Goal: Task Accomplishment & Management: Complete application form

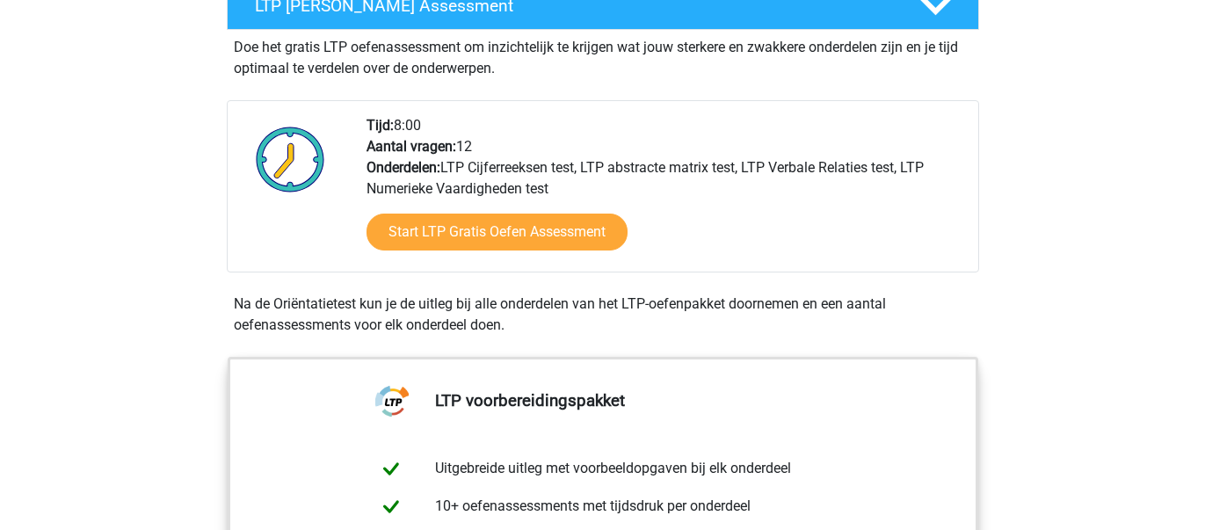
scroll to position [362, 0]
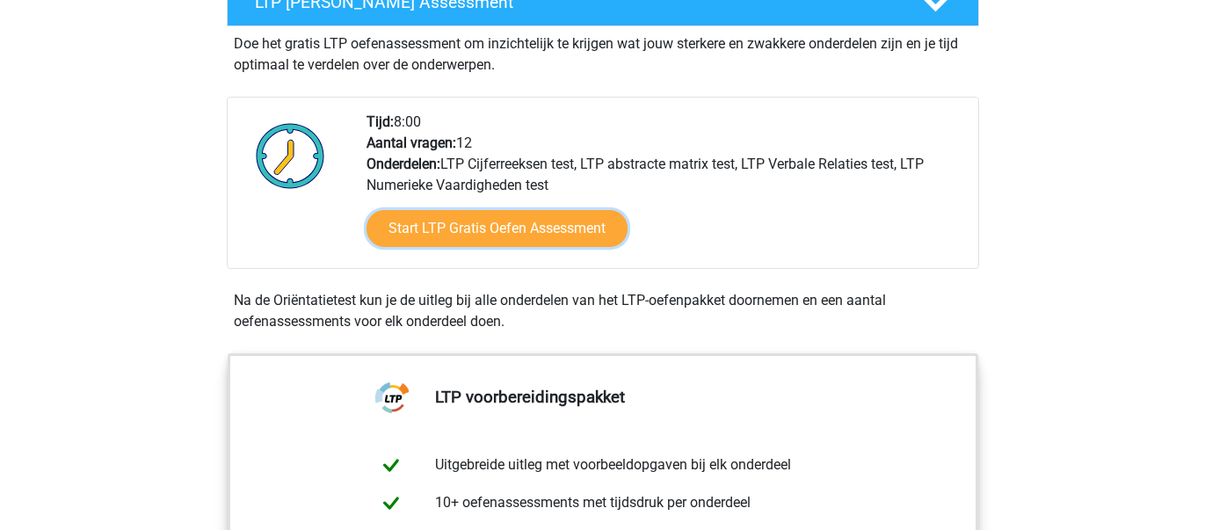
click at [542, 238] on link "Start LTP Gratis Oefen Assessment" at bounding box center [496, 228] width 261 height 37
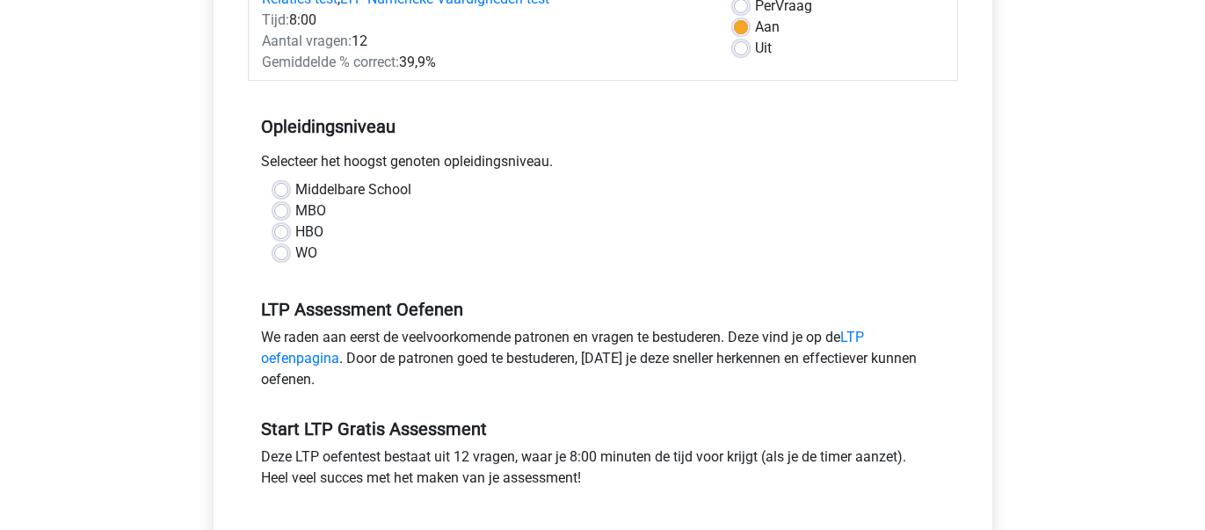
scroll to position [280, 0]
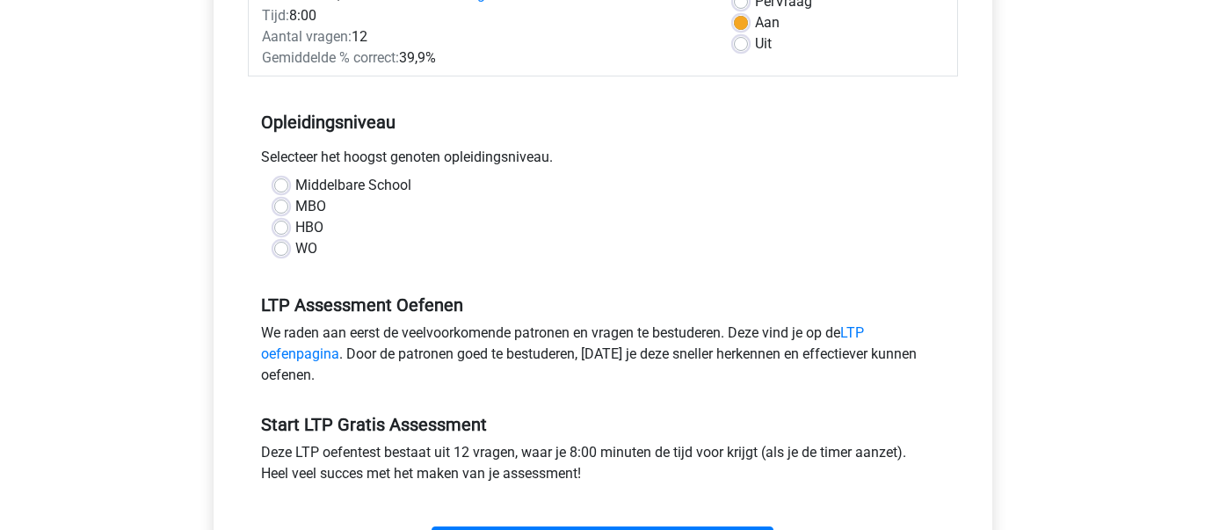
click at [295, 222] on label "HBO" at bounding box center [309, 227] width 28 height 21
click at [280, 222] on input "HBO" at bounding box center [281, 226] width 14 height 18
radio input "true"
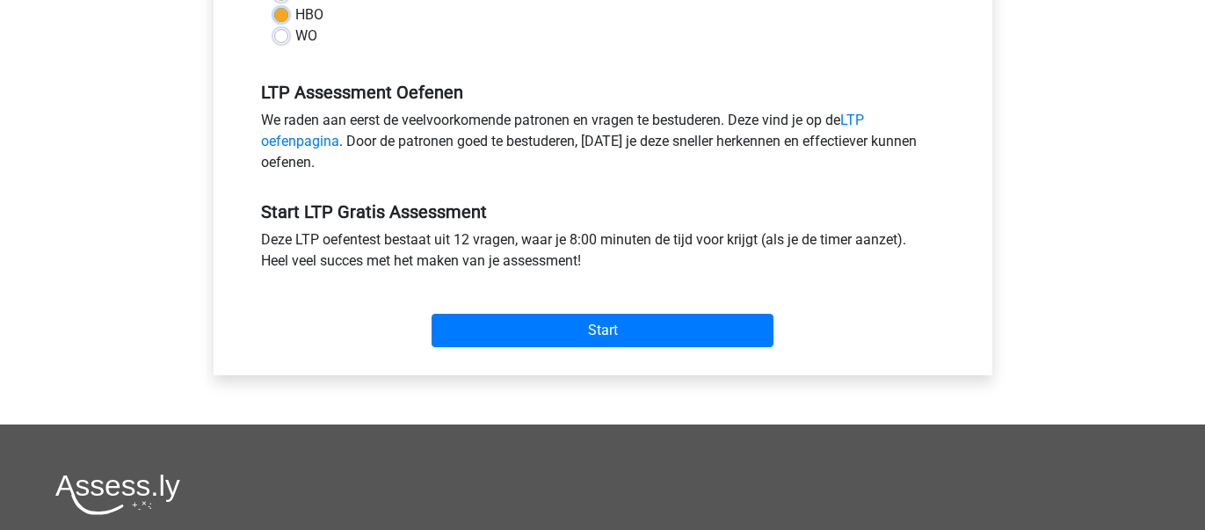
scroll to position [521, 0]
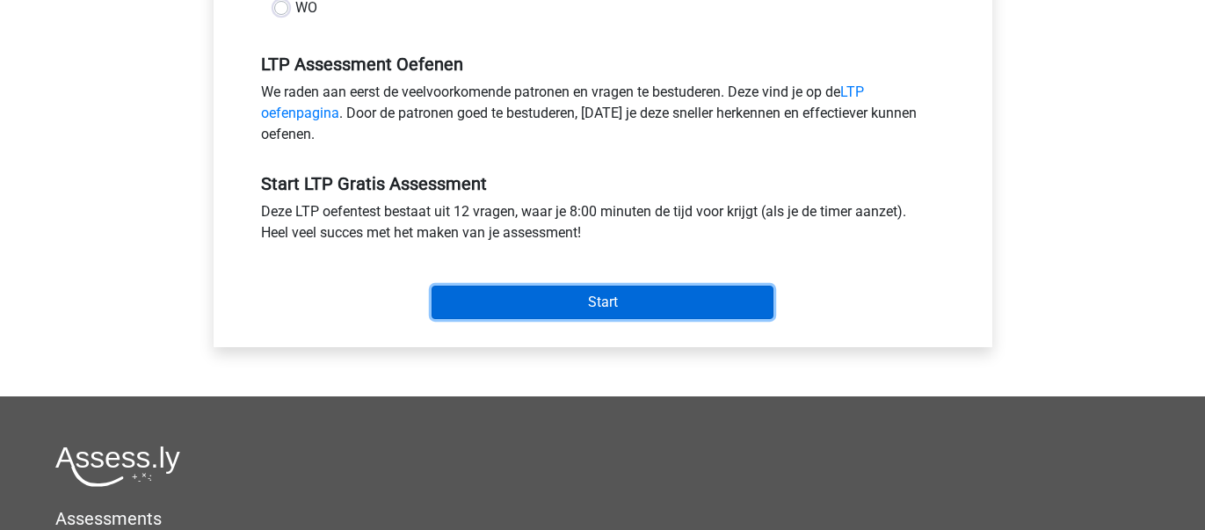
click at [517, 310] on input "Start" at bounding box center [602, 302] width 342 height 33
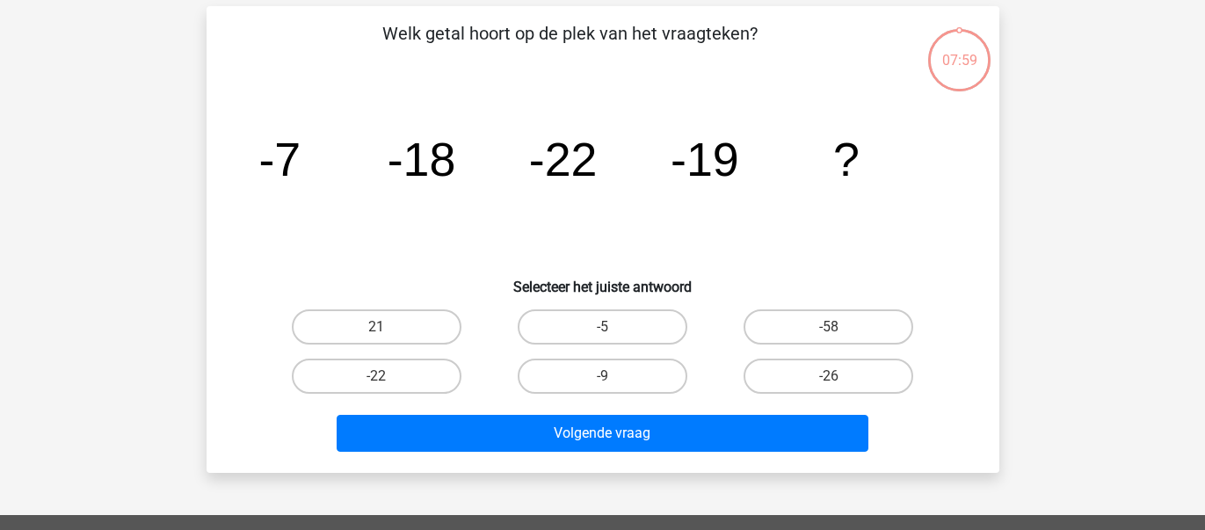
scroll to position [76, 0]
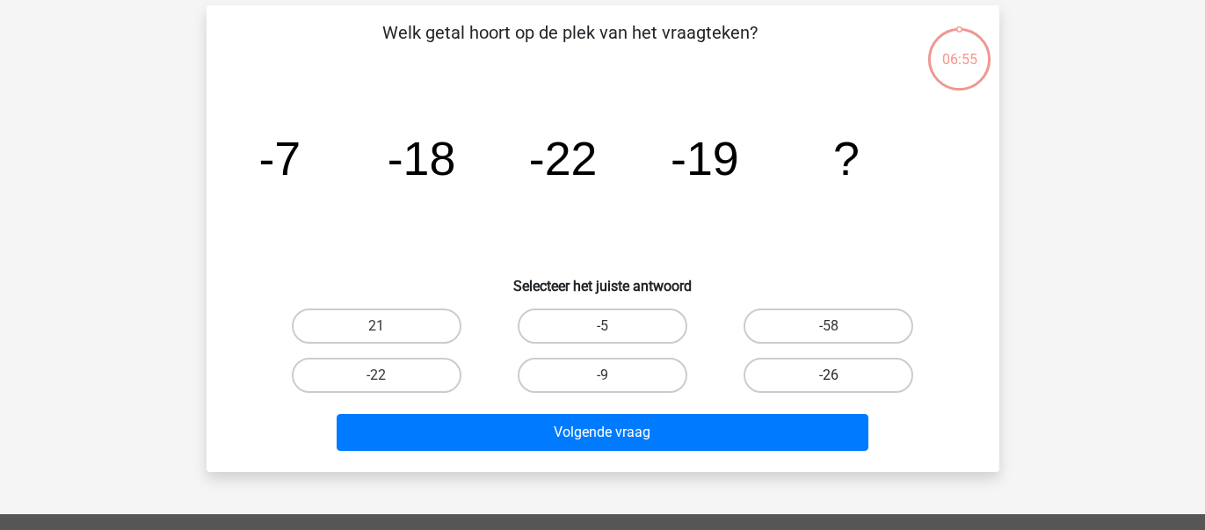
click at [797, 366] on label "-26" at bounding box center [828, 375] width 170 height 35
click at [829, 375] on input "-26" at bounding box center [834, 380] width 11 height 11
radio input "true"
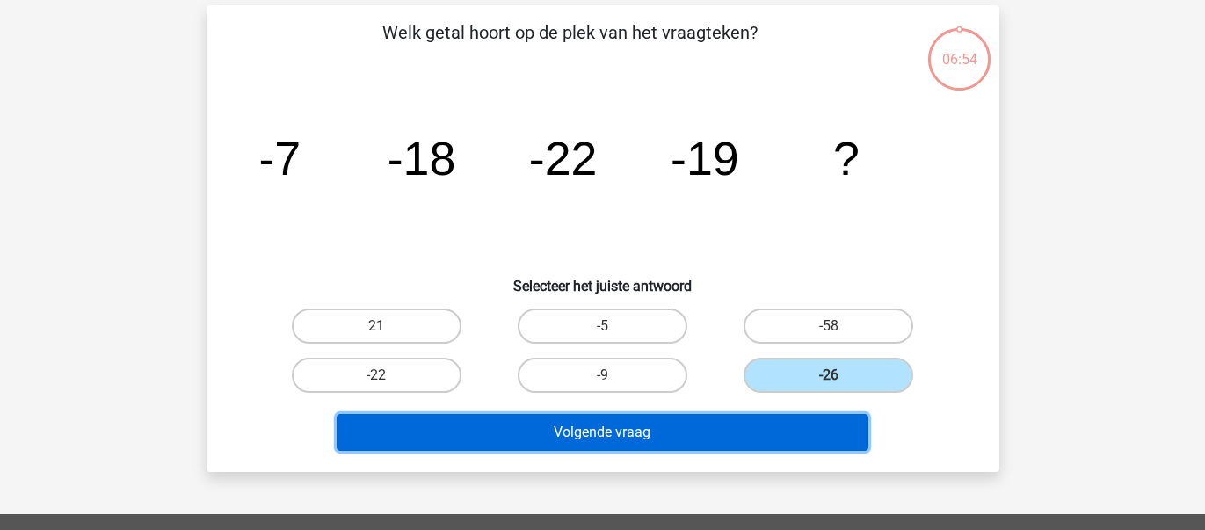
click at [746, 426] on button "Volgende vraag" at bounding box center [603, 432] width 532 height 37
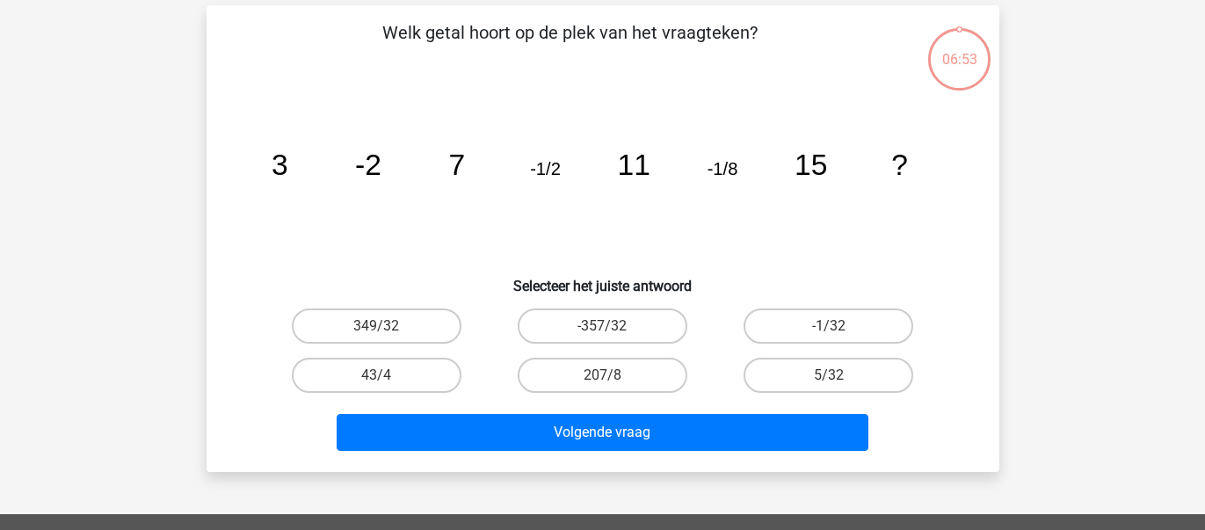
scroll to position [81, 0]
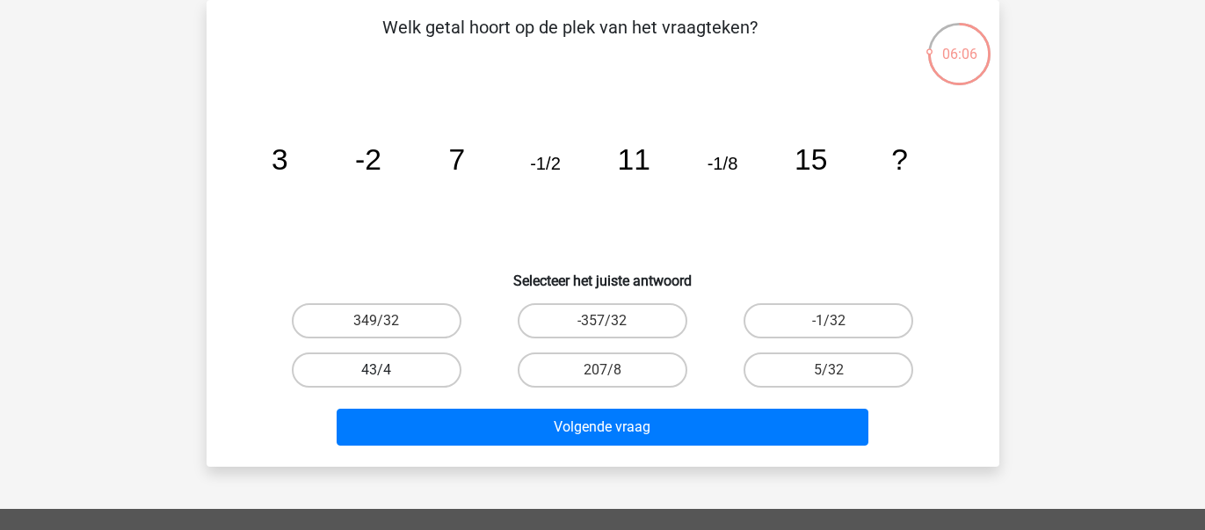
click at [425, 359] on label "43/4" at bounding box center [377, 369] width 170 height 35
click at [388, 370] on input "43/4" at bounding box center [381, 375] width 11 height 11
radio input "true"
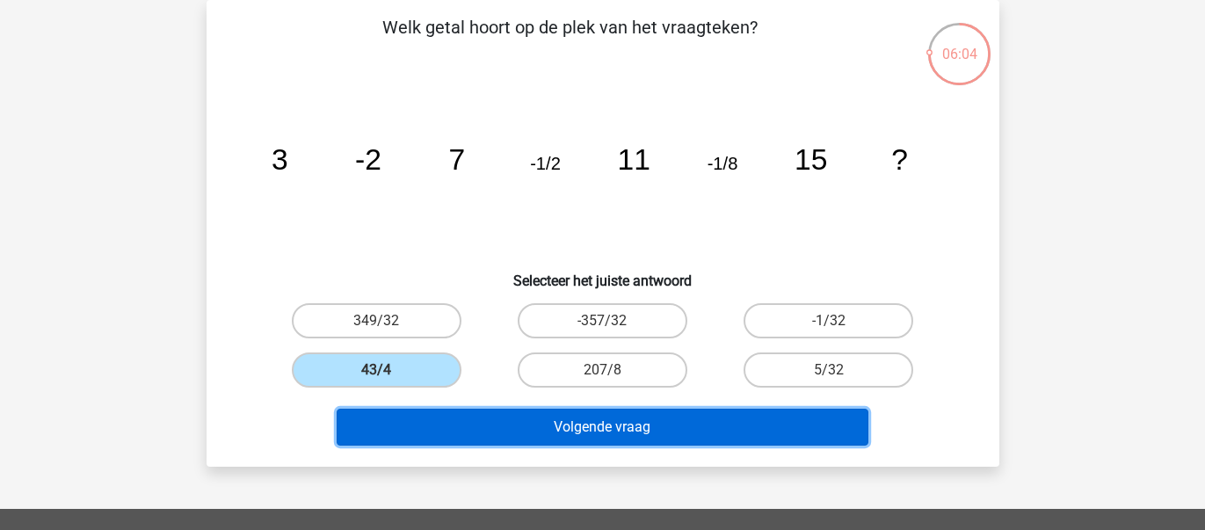
click at [553, 412] on button "Volgende vraag" at bounding box center [603, 427] width 532 height 37
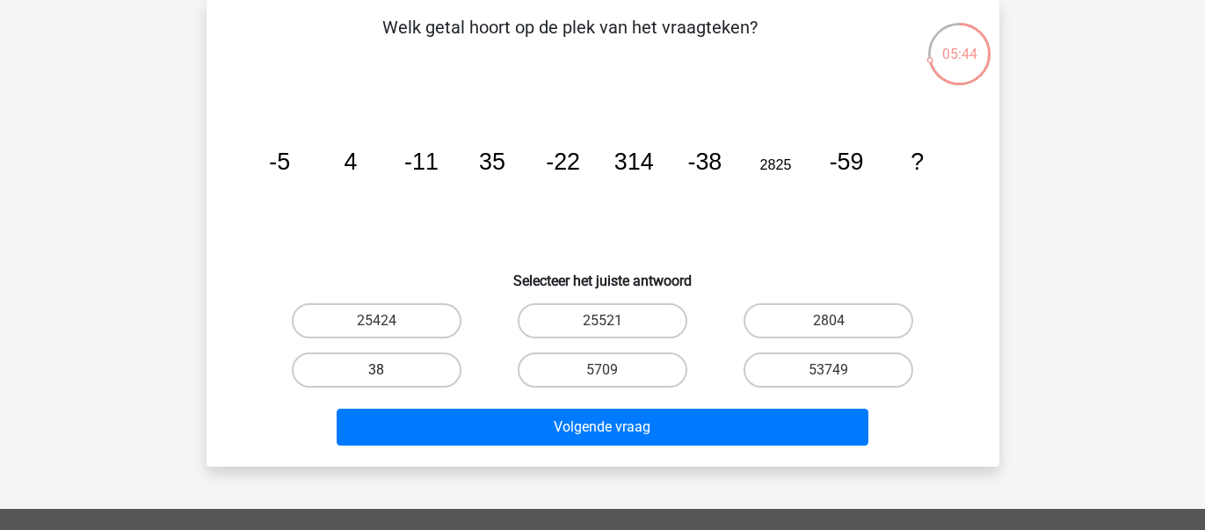
click at [360, 370] on label "38" at bounding box center [377, 369] width 170 height 35
click at [376, 370] on input "38" at bounding box center [381, 375] width 11 height 11
radio input "true"
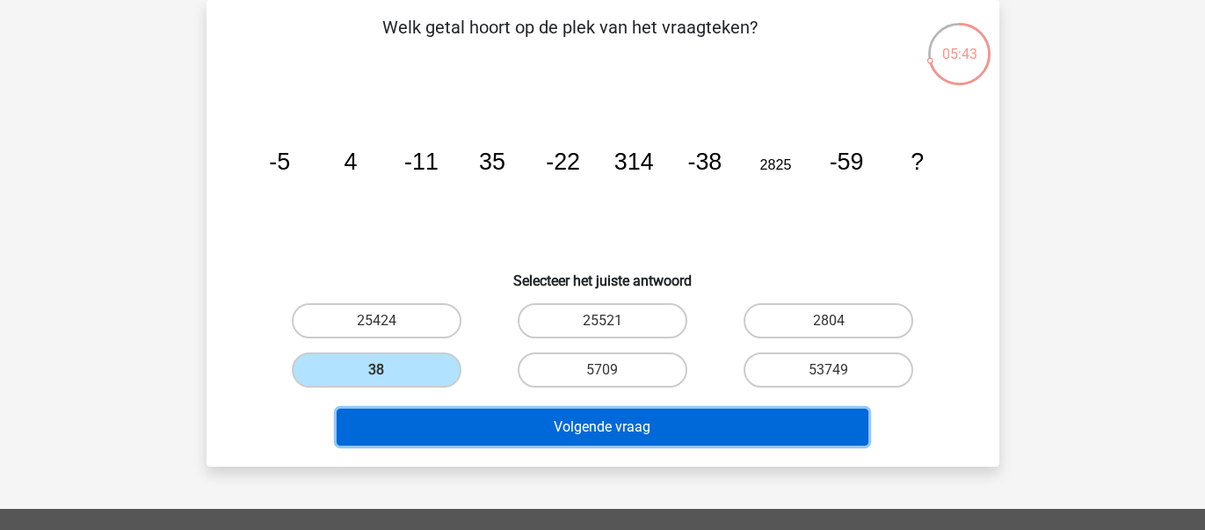
click at [584, 428] on button "Volgende vraag" at bounding box center [603, 427] width 532 height 37
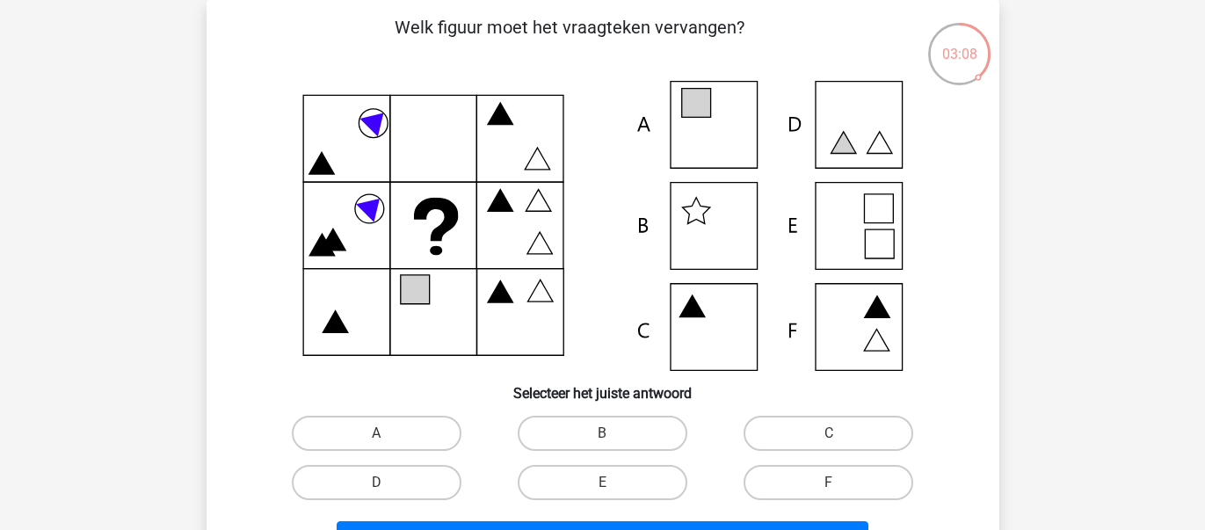
click at [569, 360] on icon at bounding box center [603, 226] width 708 height 290
click at [729, 131] on icon at bounding box center [603, 226] width 708 height 290
click at [418, 429] on label "A" at bounding box center [377, 433] width 170 height 35
click at [388, 433] on input "A" at bounding box center [381, 438] width 11 height 11
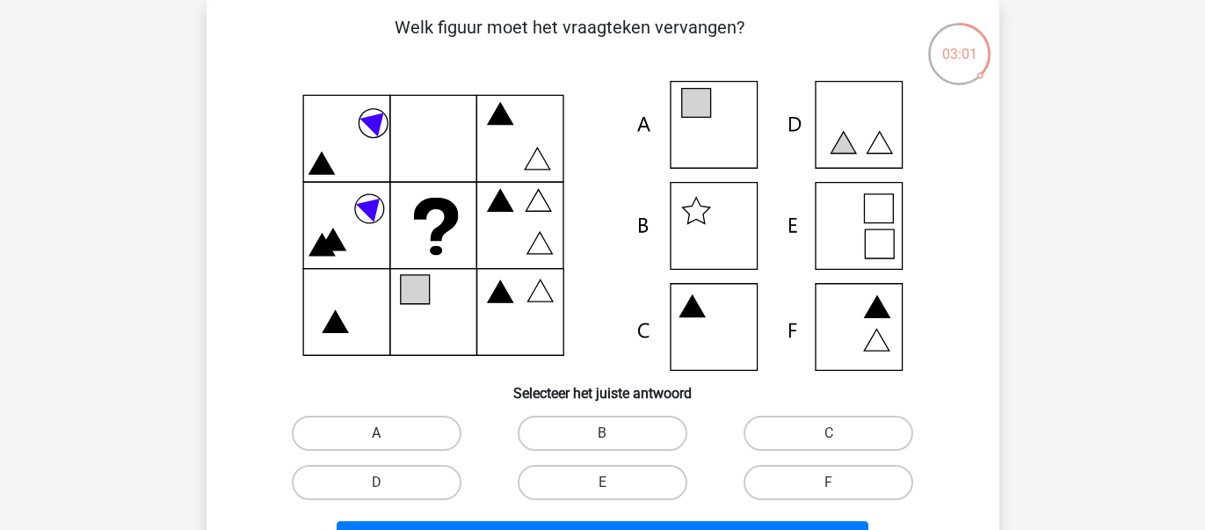
radio input "true"
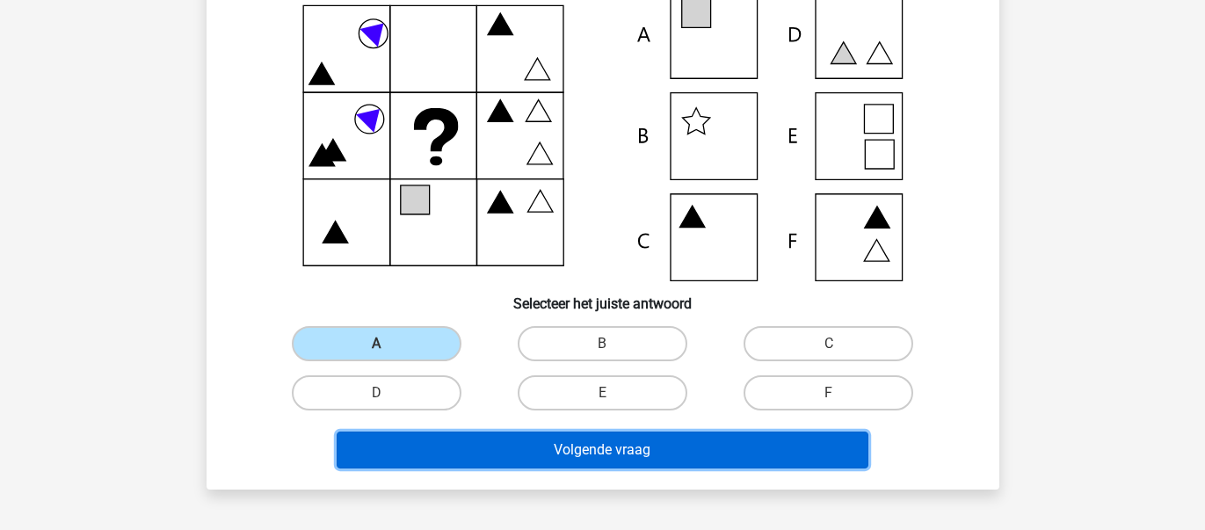
click at [490, 455] on button "Volgende vraag" at bounding box center [603, 449] width 532 height 37
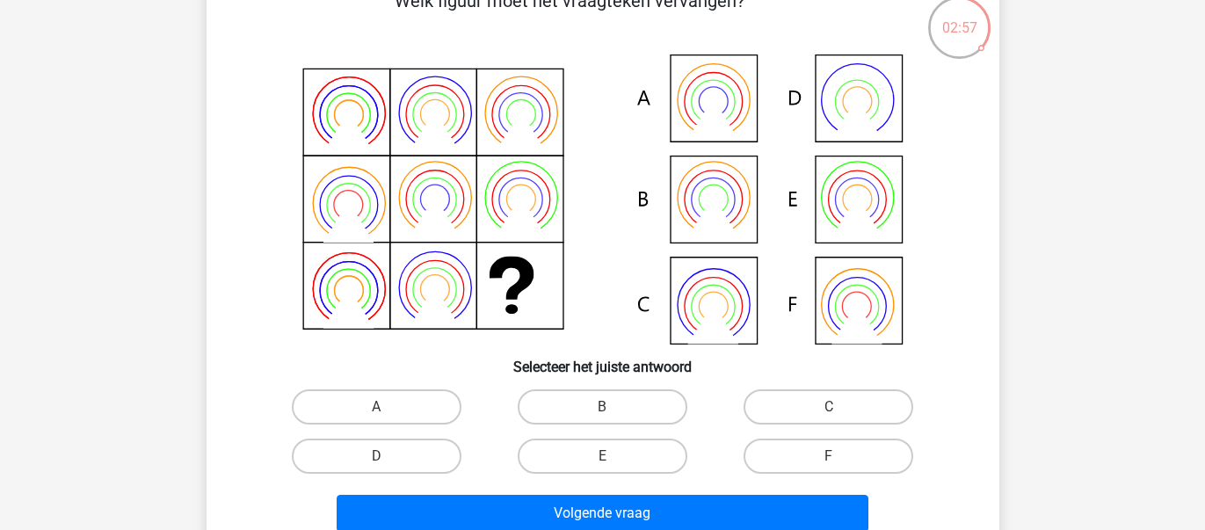
scroll to position [105, 0]
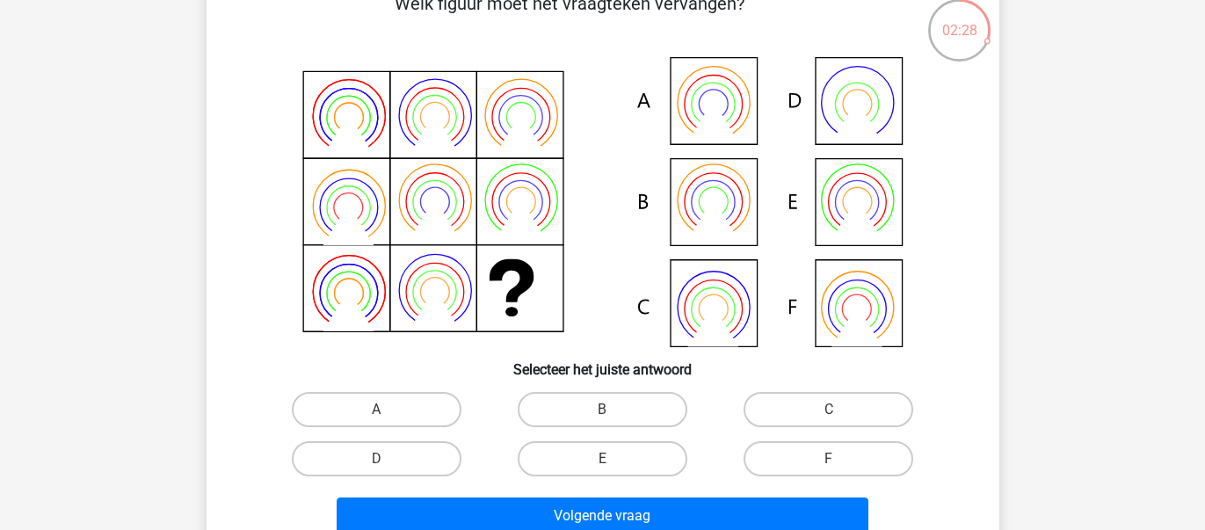
click at [729, 112] on icon at bounding box center [603, 202] width 708 height 290
click at [368, 408] on label "A" at bounding box center [377, 409] width 170 height 35
click at [376, 409] on input "A" at bounding box center [381, 414] width 11 height 11
radio input "true"
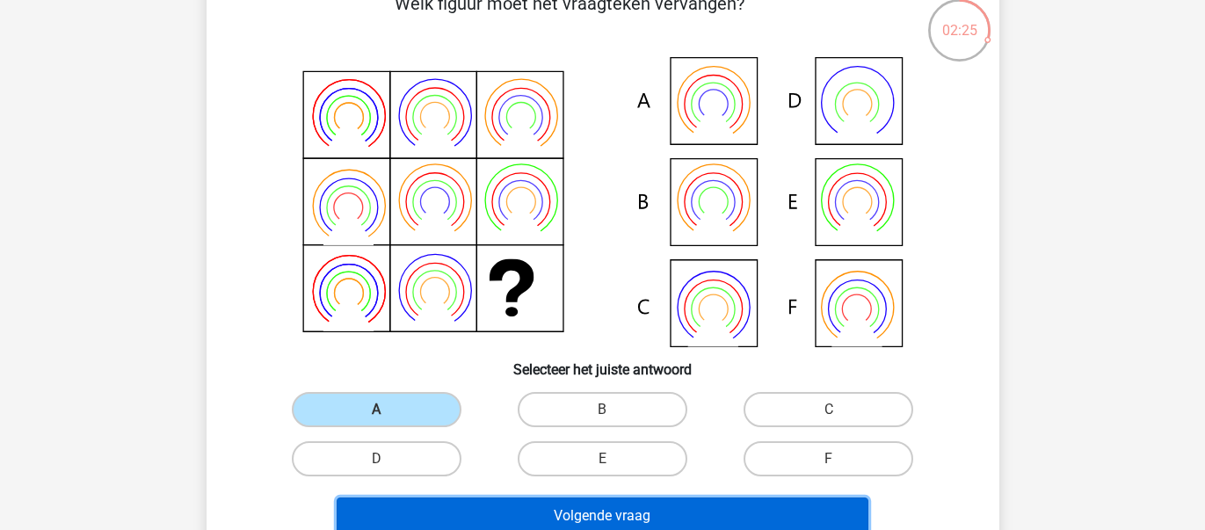
click at [598, 516] on button "Volgende vraag" at bounding box center [603, 515] width 532 height 37
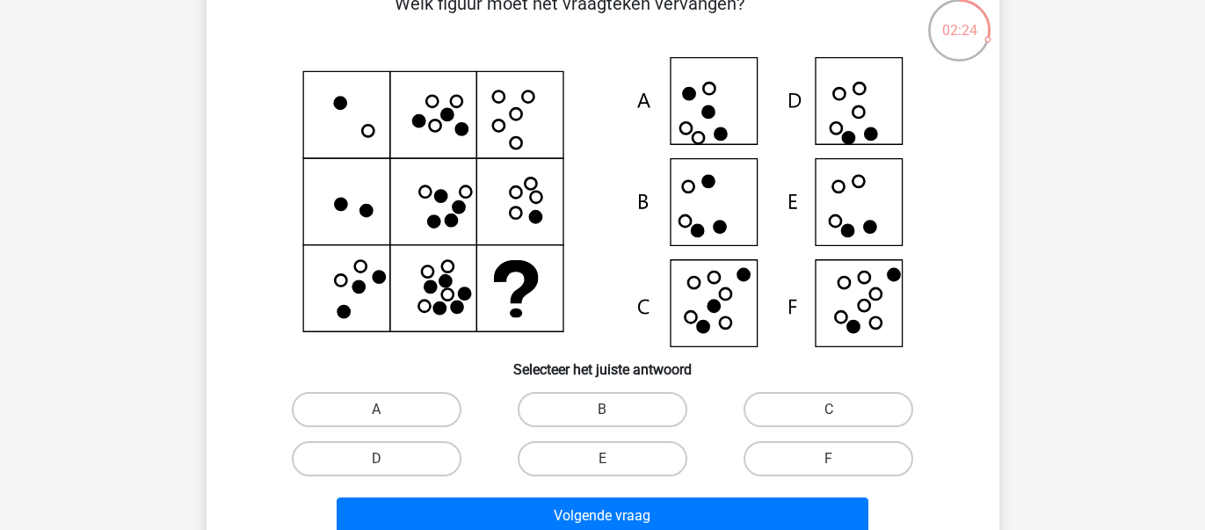
scroll to position [81, 0]
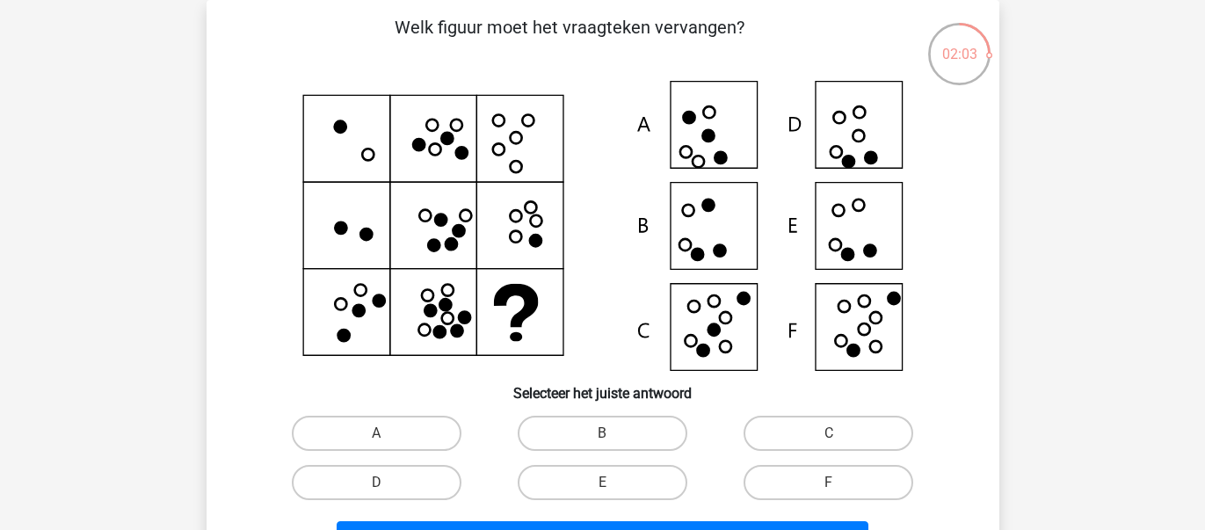
click at [866, 224] on icon at bounding box center [603, 226] width 708 height 290
click at [569, 481] on label "E" at bounding box center [603, 482] width 170 height 35
click at [602, 482] on input "E" at bounding box center [607, 487] width 11 height 11
radio input "true"
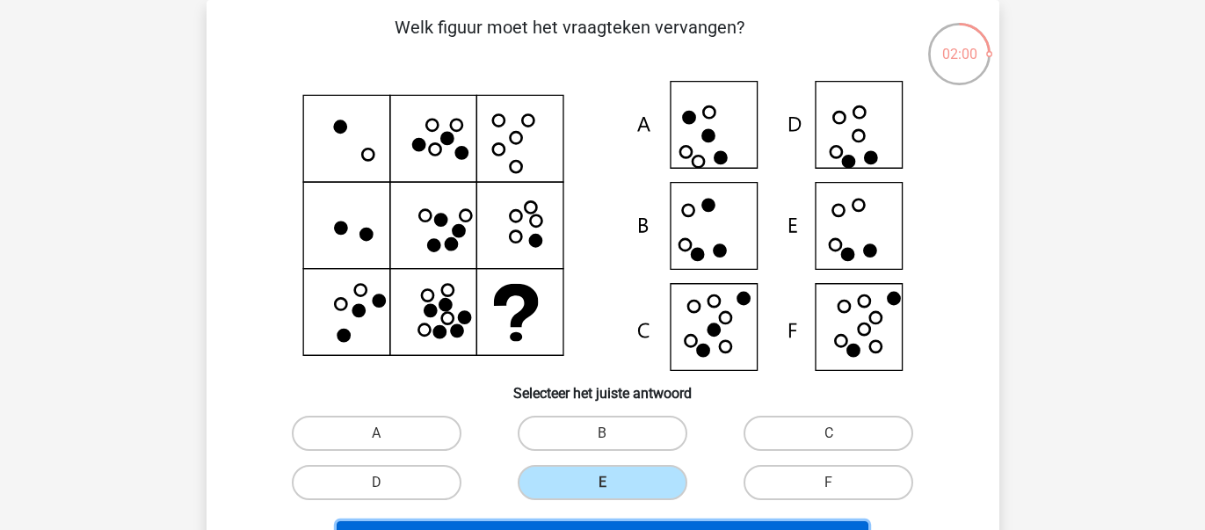
click at [565, 525] on button "Volgende vraag" at bounding box center [603, 539] width 532 height 37
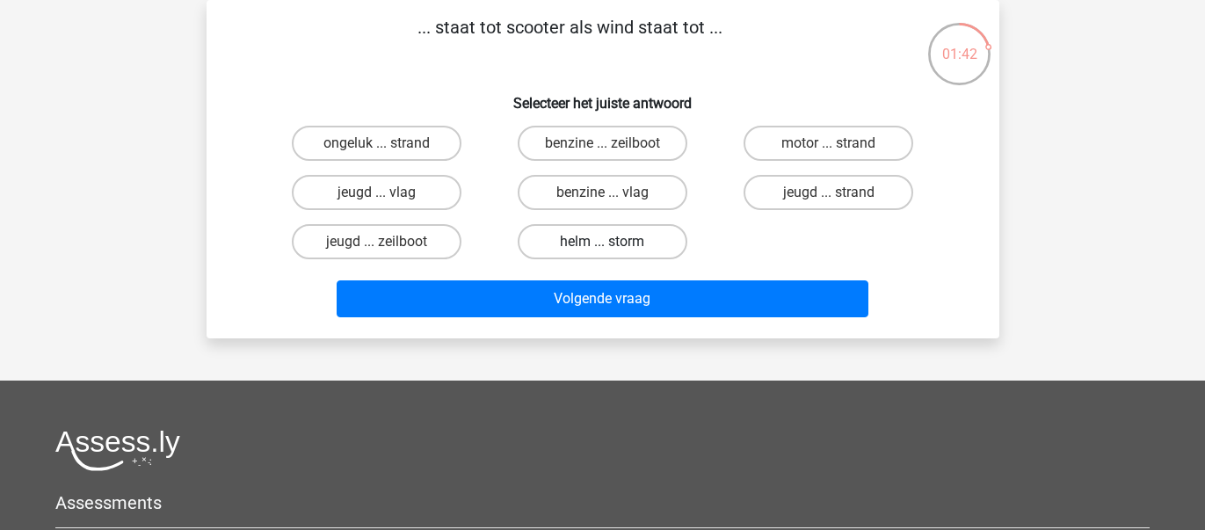
click at [597, 239] on label "helm ... storm" at bounding box center [603, 241] width 170 height 35
click at [602, 242] on input "helm ... storm" at bounding box center [607, 247] width 11 height 11
radio input "true"
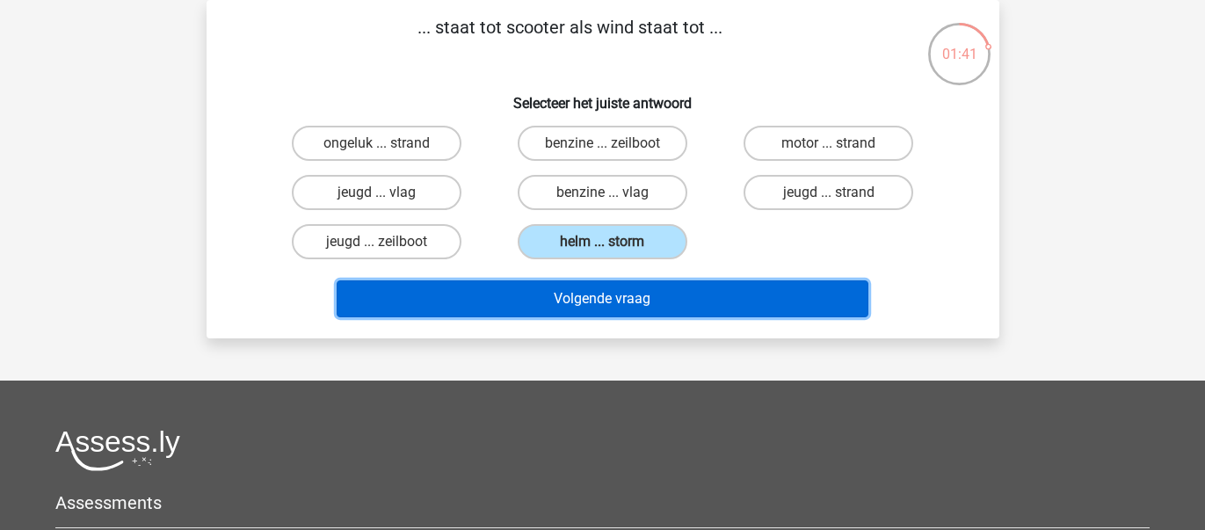
click at [596, 298] on button "Volgende vraag" at bounding box center [603, 298] width 532 height 37
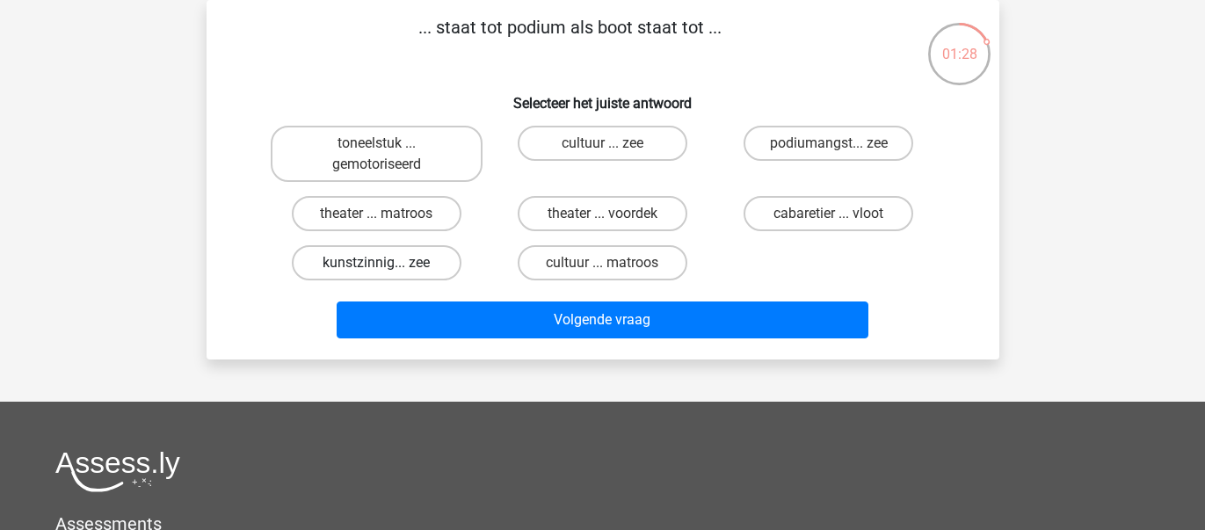
click at [383, 249] on label "kunstzinnig... zee" at bounding box center [377, 262] width 170 height 35
click at [383, 263] on input "kunstzinnig... zee" at bounding box center [381, 268] width 11 height 11
radio input "true"
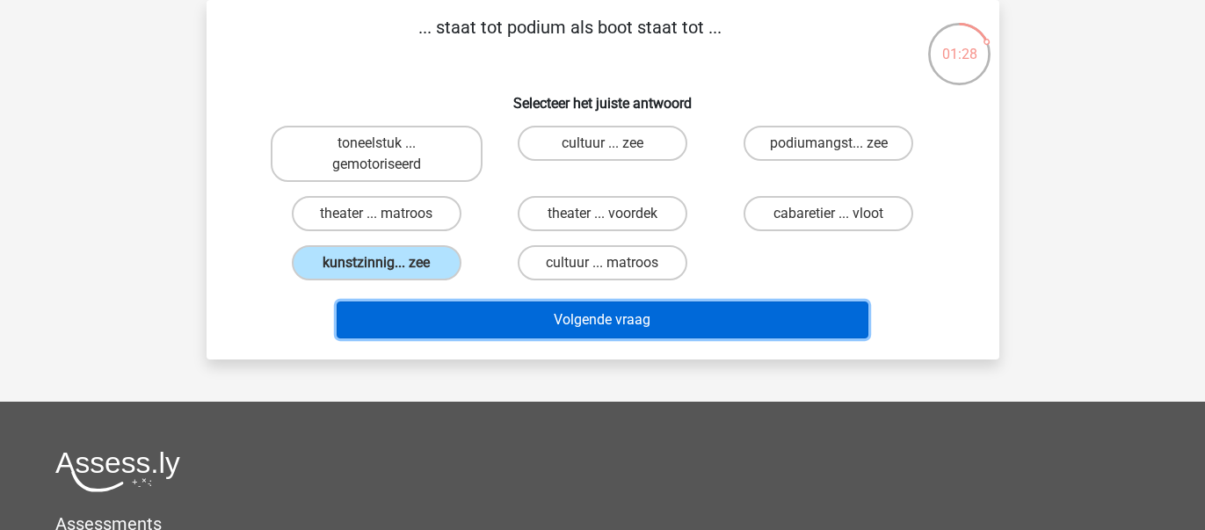
click at [553, 308] on button "Volgende vraag" at bounding box center [603, 319] width 532 height 37
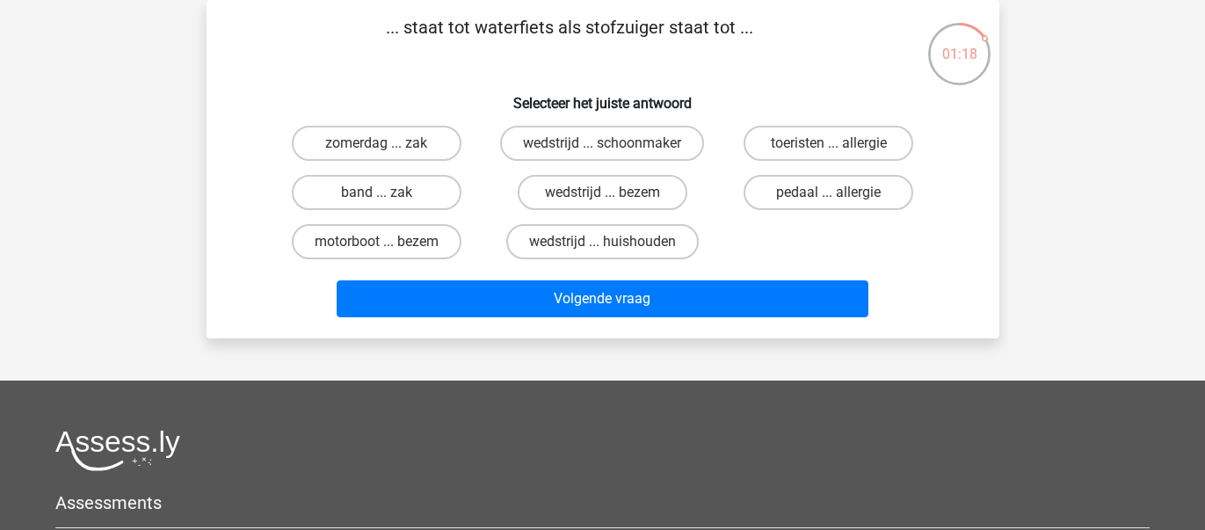
click at [611, 243] on input "wedstrijd ... huishouden" at bounding box center [607, 247] width 11 height 11
radio input "true"
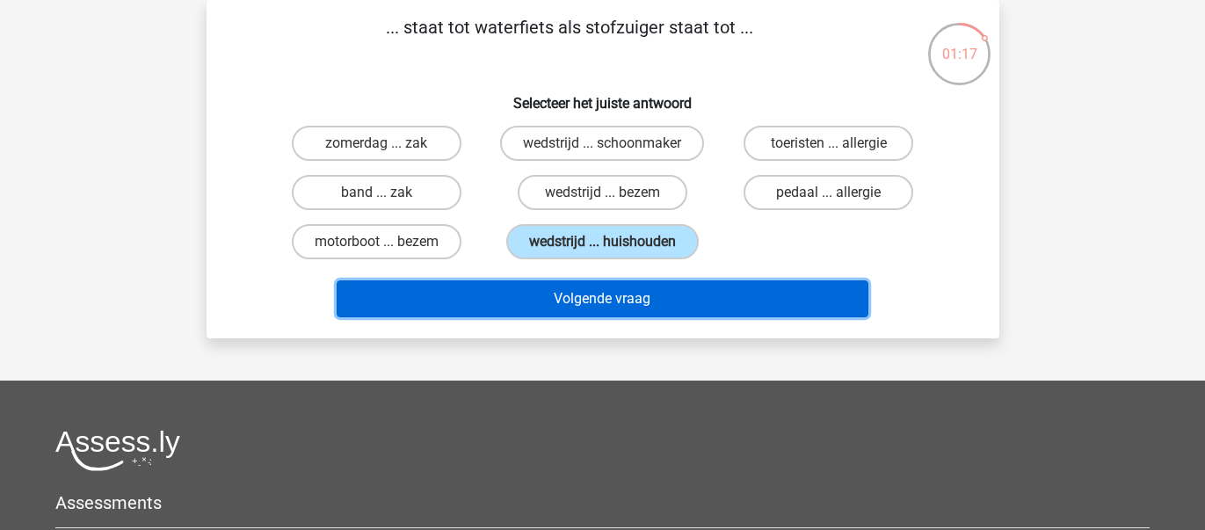
click at [611, 305] on button "Volgende vraag" at bounding box center [603, 298] width 532 height 37
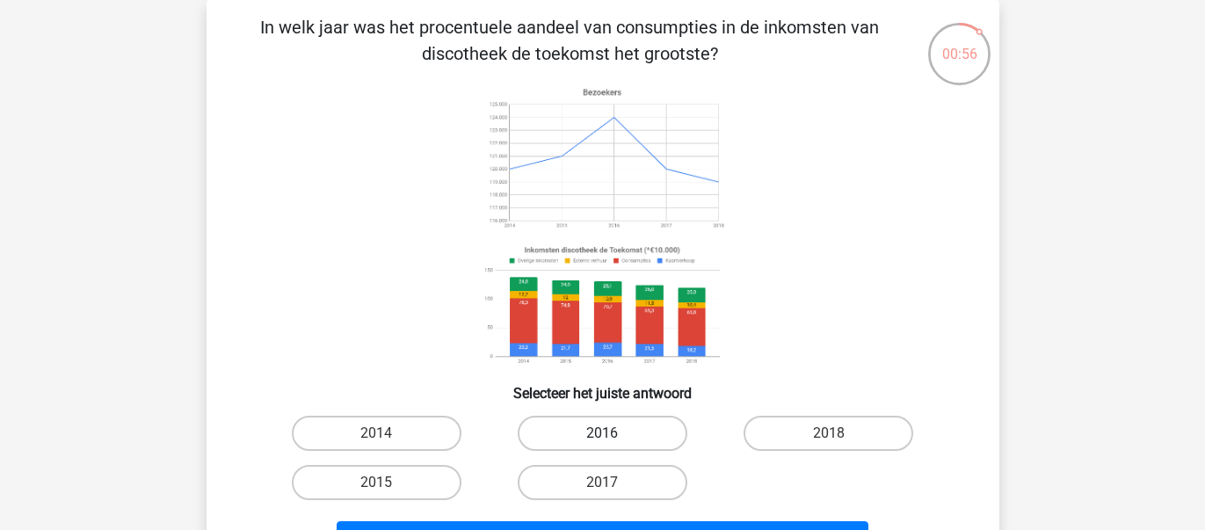
click at [617, 434] on label "2016" at bounding box center [603, 433] width 170 height 35
click at [613, 434] on input "2016" at bounding box center [607, 438] width 11 height 11
radio input "true"
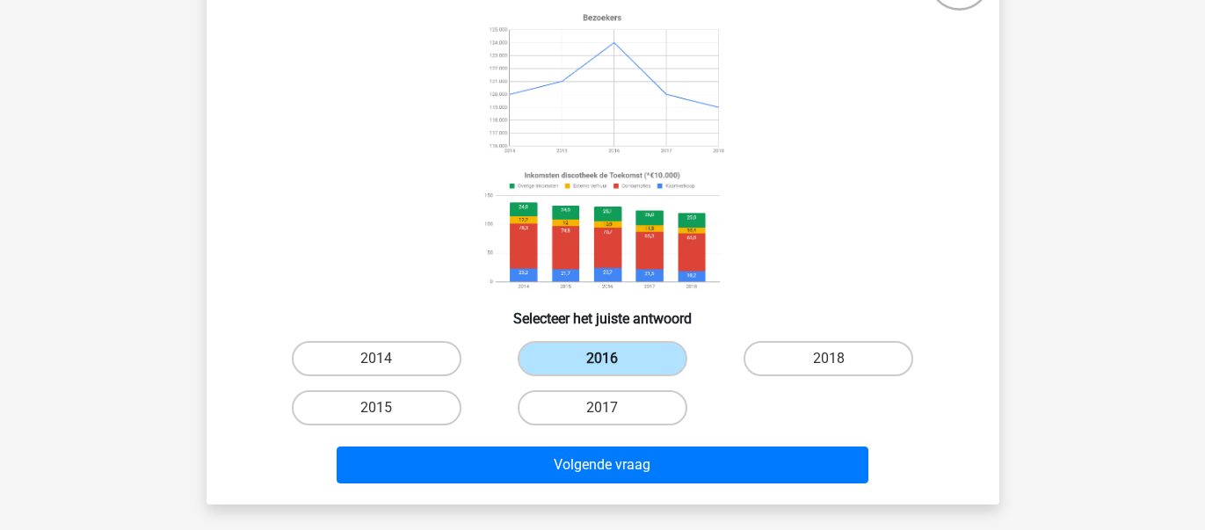
scroll to position [163, 0]
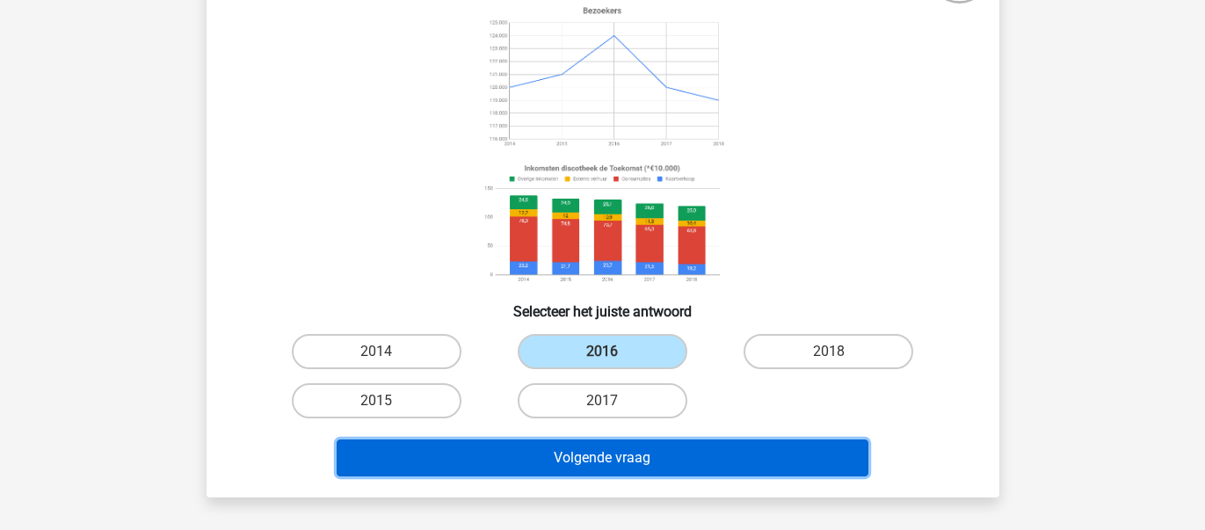
click at [615, 451] on button "Volgende vraag" at bounding box center [603, 457] width 532 height 37
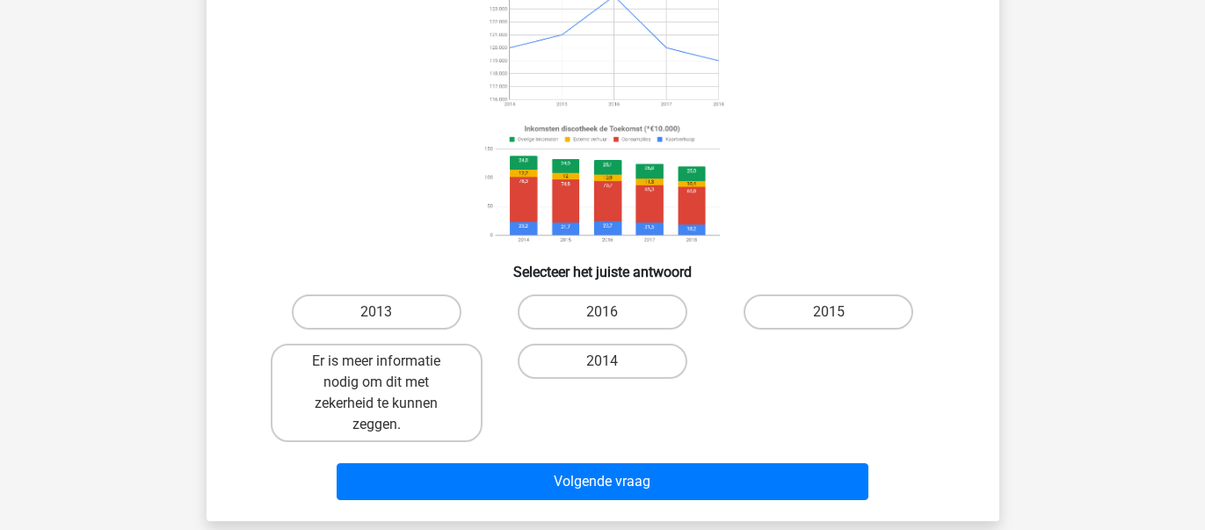
scroll to position [205, 0]
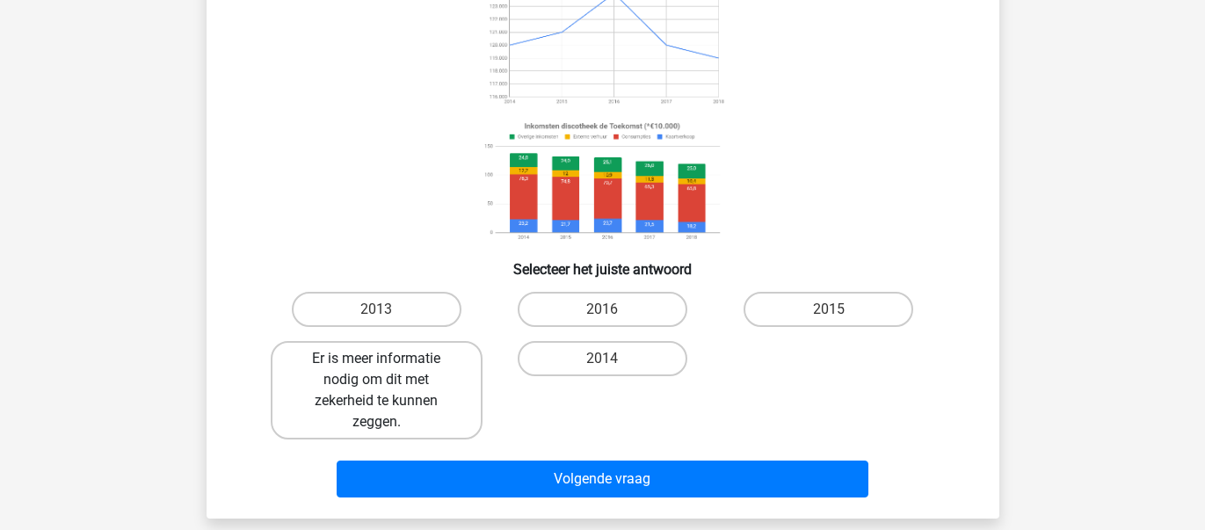
click at [365, 405] on label "Er is meer informatie nodig om dit met zekerheid te kunnen zeggen." at bounding box center [377, 390] width 212 height 98
click at [376, 370] on input "Er is meer informatie nodig om dit met zekerheid te kunnen zeggen." at bounding box center [381, 364] width 11 height 11
radio input "true"
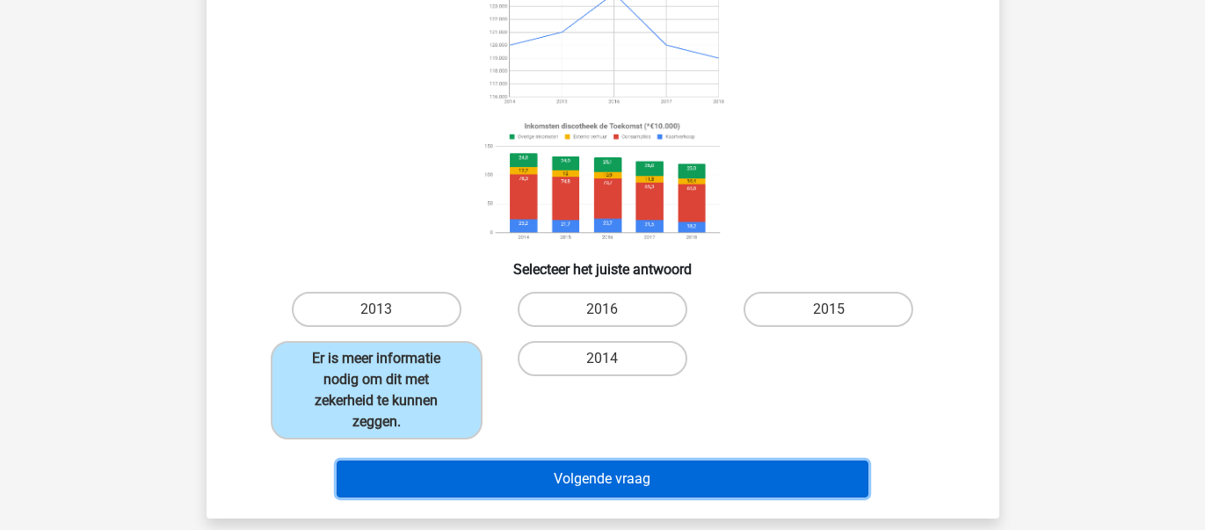
click at [576, 480] on button "Volgende vraag" at bounding box center [603, 478] width 532 height 37
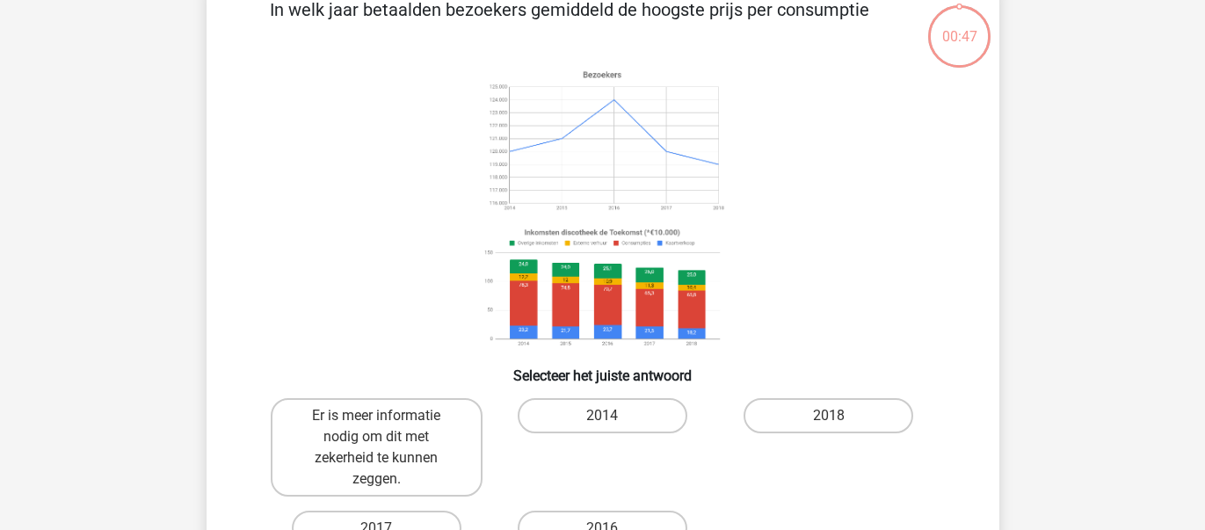
scroll to position [81, 0]
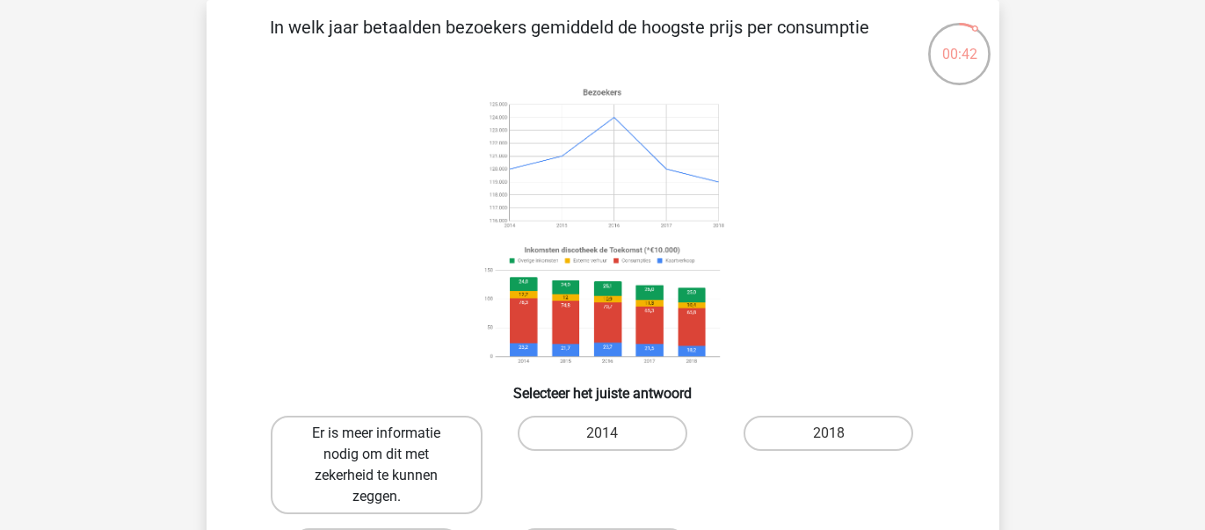
click at [401, 460] on label "Er is meer informatie nodig om dit met zekerheid te kunnen zeggen." at bounding box center [377, 465] width 212 height 98
click at [388, 445] on input "Er is meer informatie nodig om dit met zekerheid te kunnen zeggen." at bounding box center [381, 438] width 11 height 11
radio input "true"
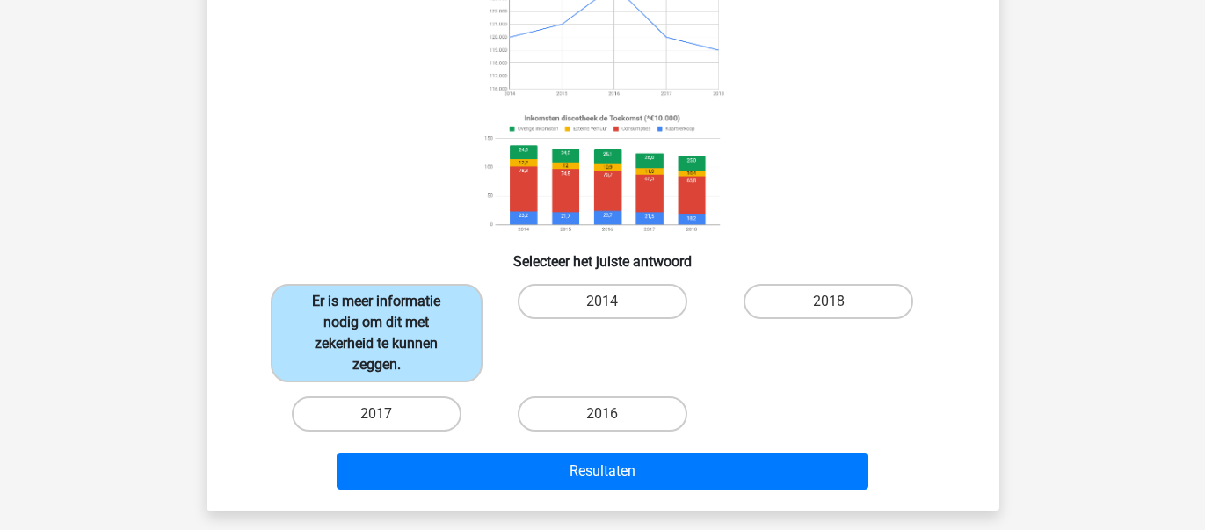
scroll to position [214, 0]
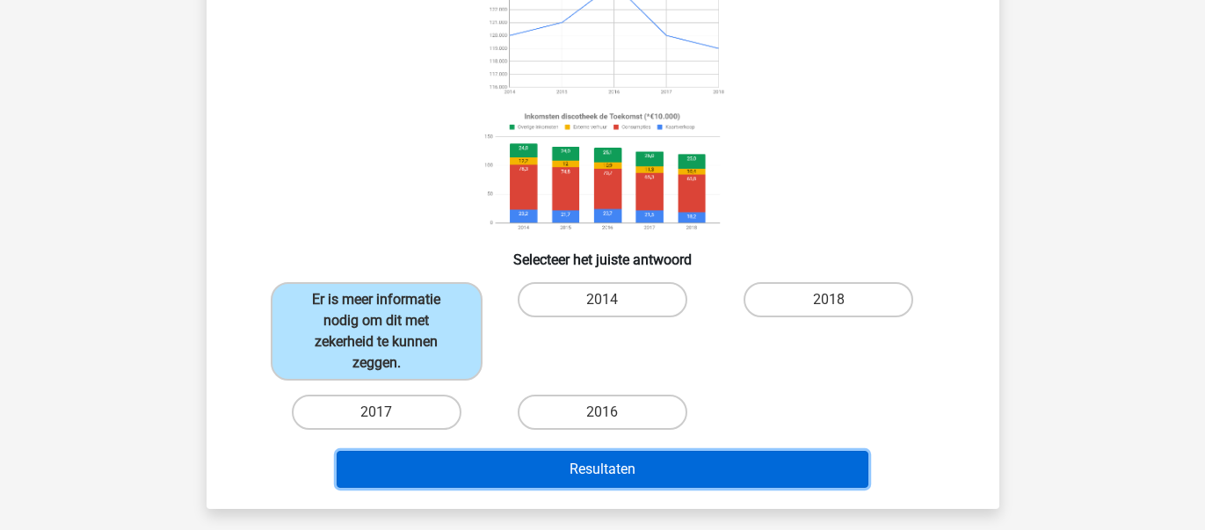
click at [507, 482] on button "Resultaten" at bounding box center [603, 469] width 532 height 37
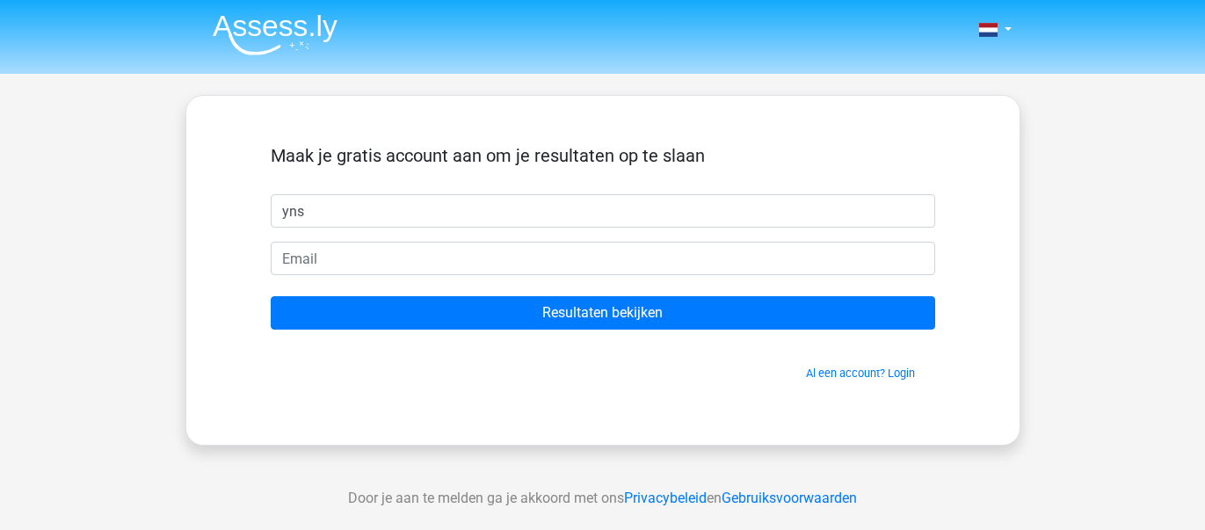
type input "yns"
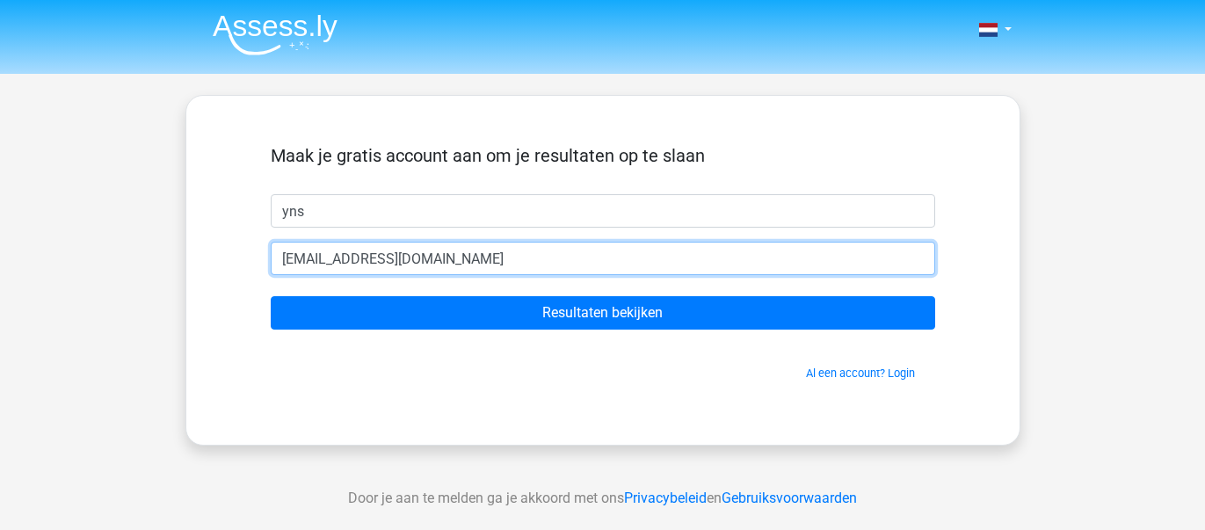
type input "ynsssyou@gmail.com"
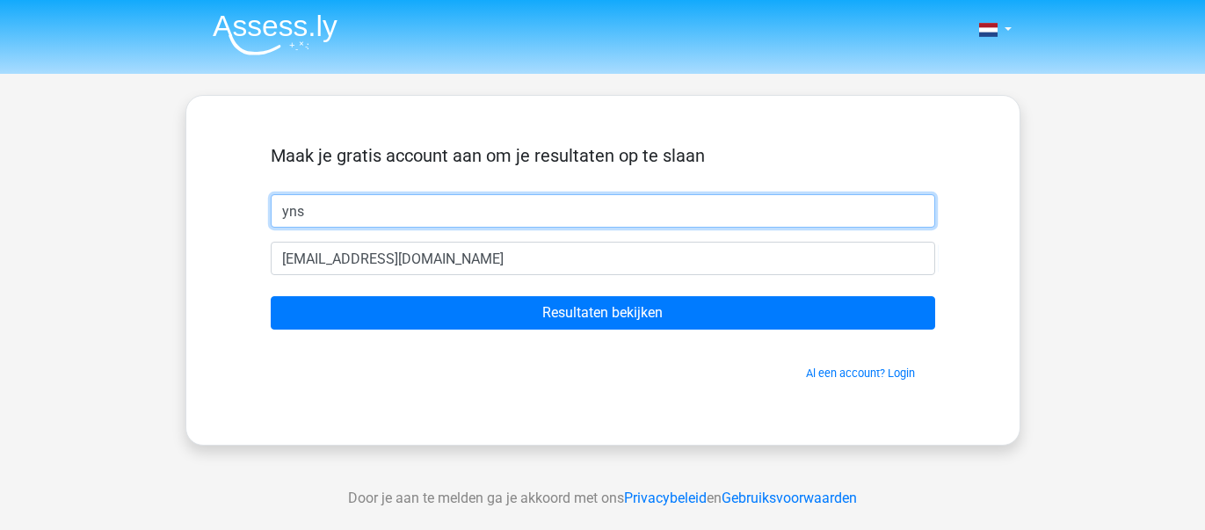
click at [336, 211] on input "yns" at bounding box center [603, 210] width 664 height 33
type input "y"
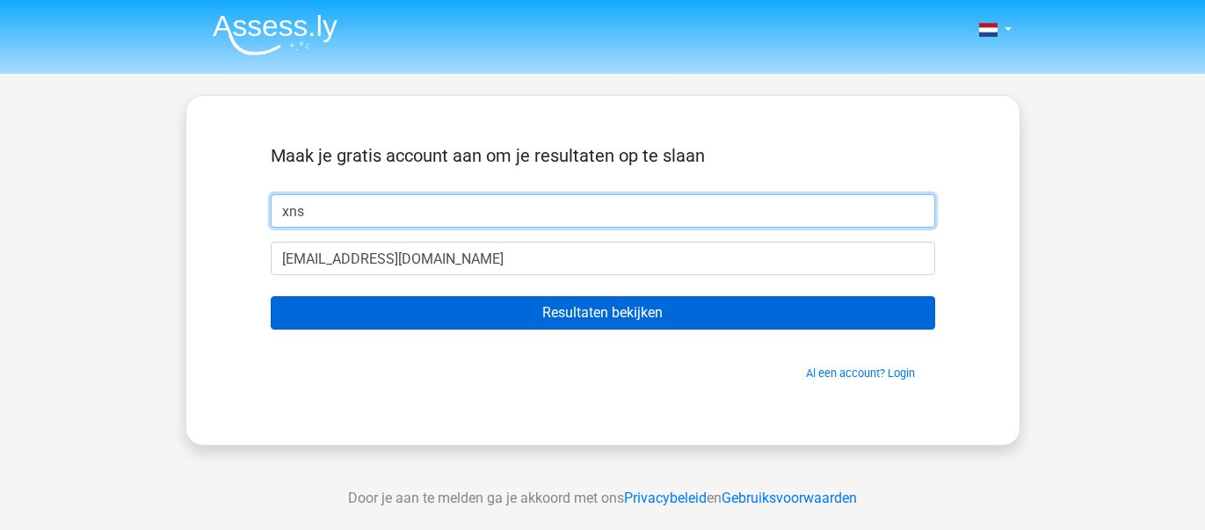
type input "xns"
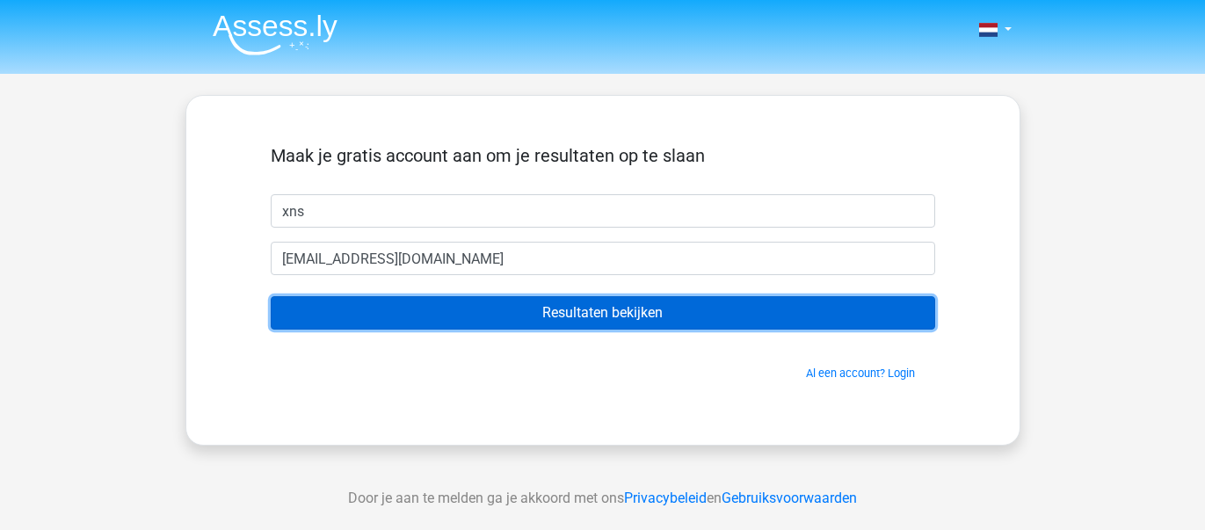
click at [586, 321] on input "Resultaten bekijken" at bounding box center [603, 312] width 664 height 33
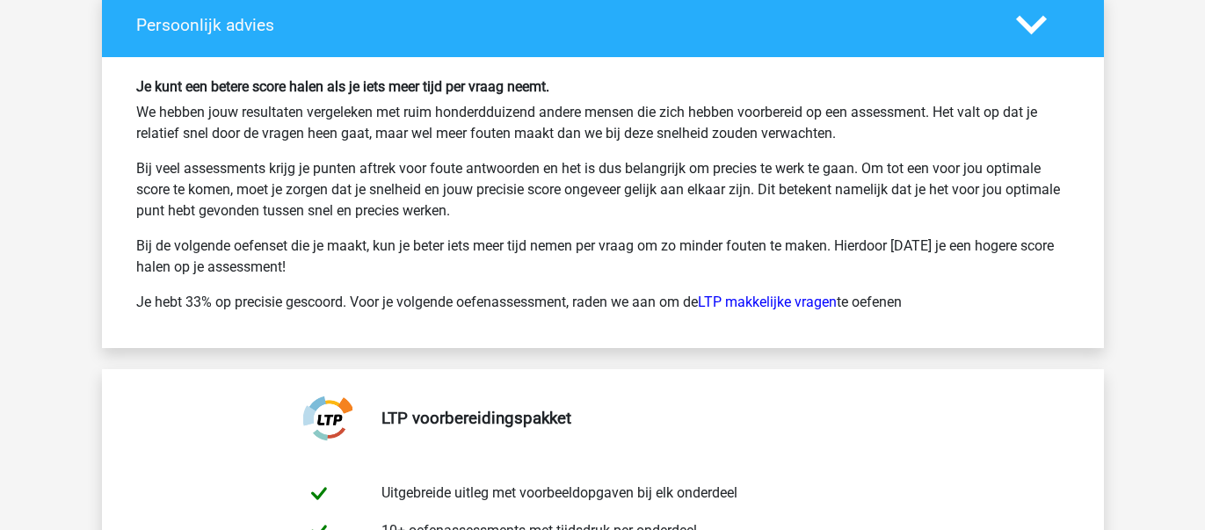
scroll to position [3247, 0]
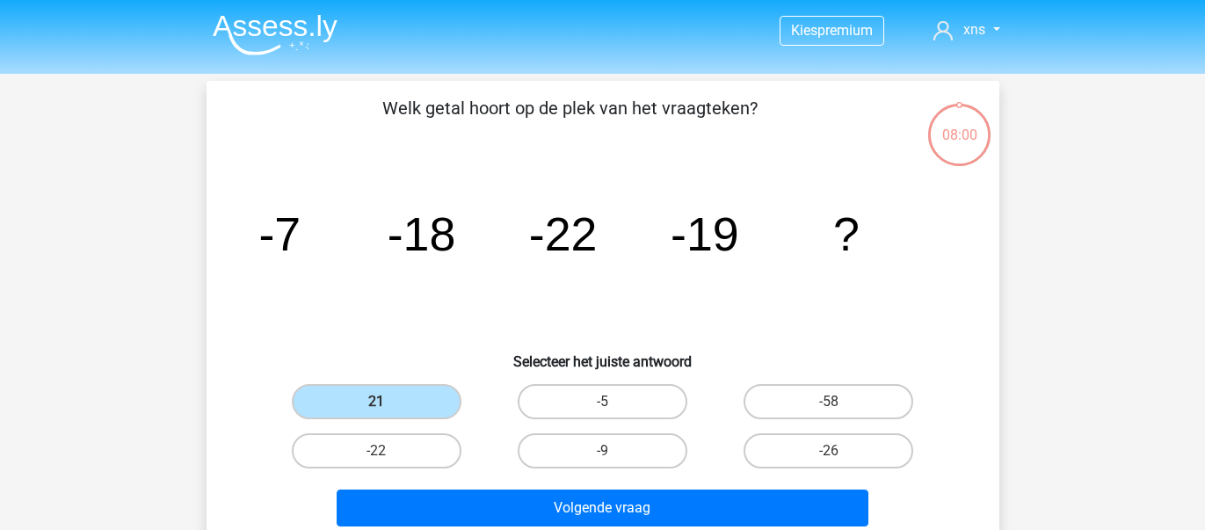
scroll to position [214, 0]
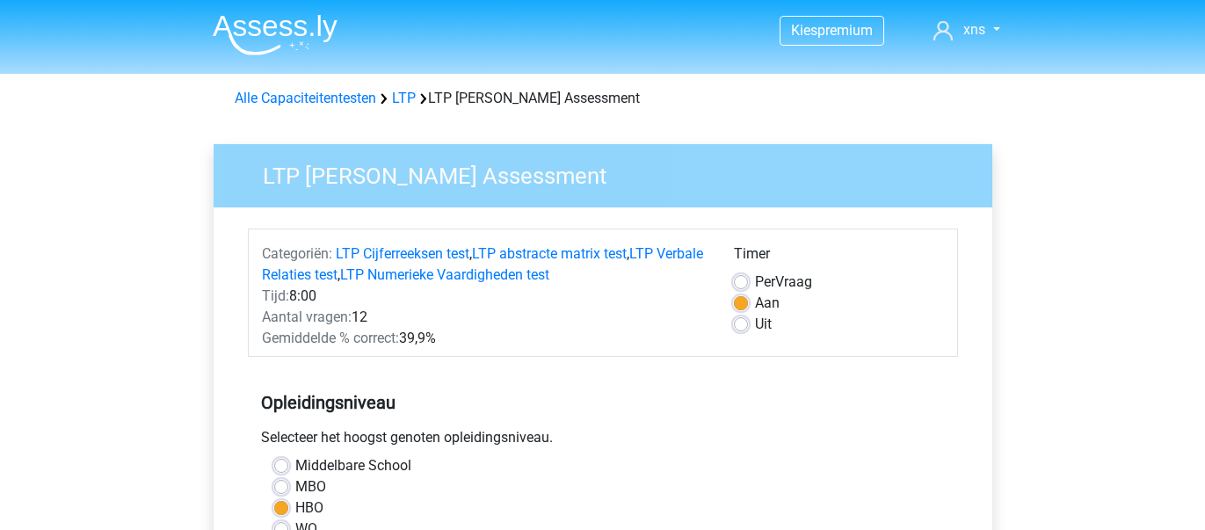
scroll to position [521, 0]
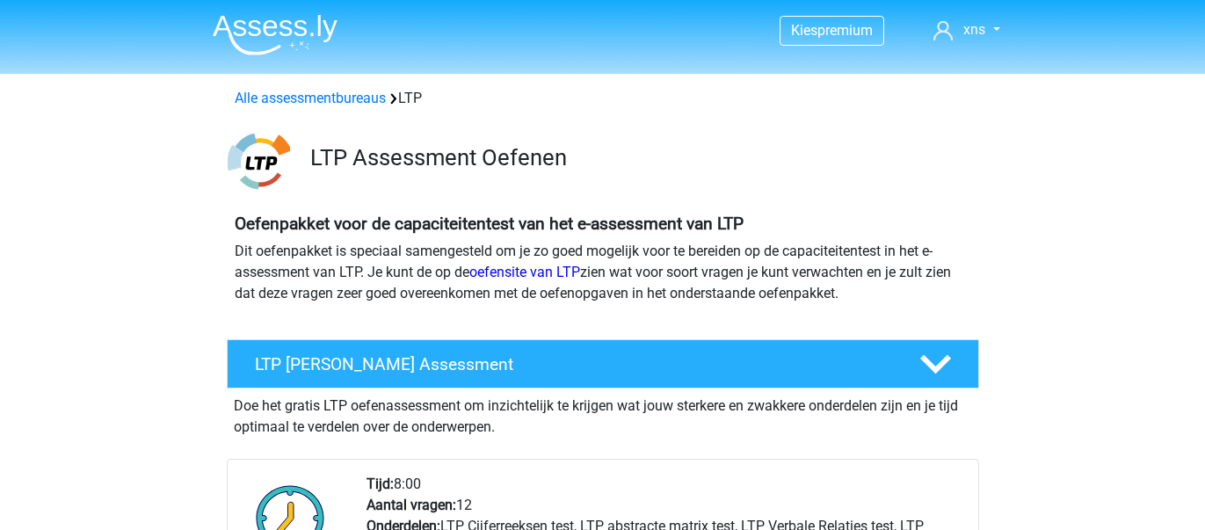
scroll to position [362, 0]
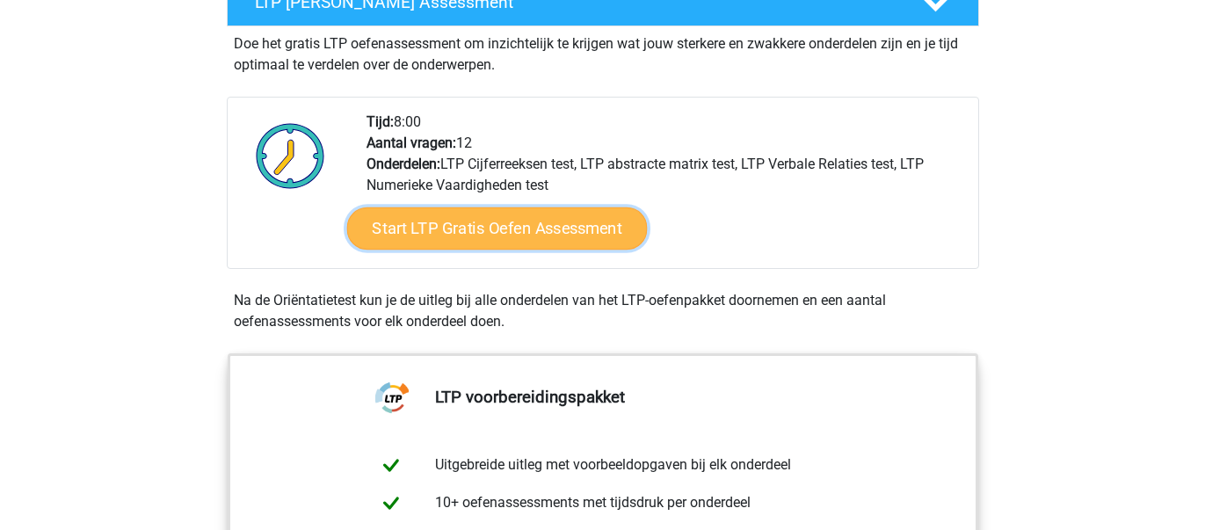
click at [404, 225] on link "Start LTP Gratis Oefen Assessment" at bounding box center [496, 228] width 301 height 42
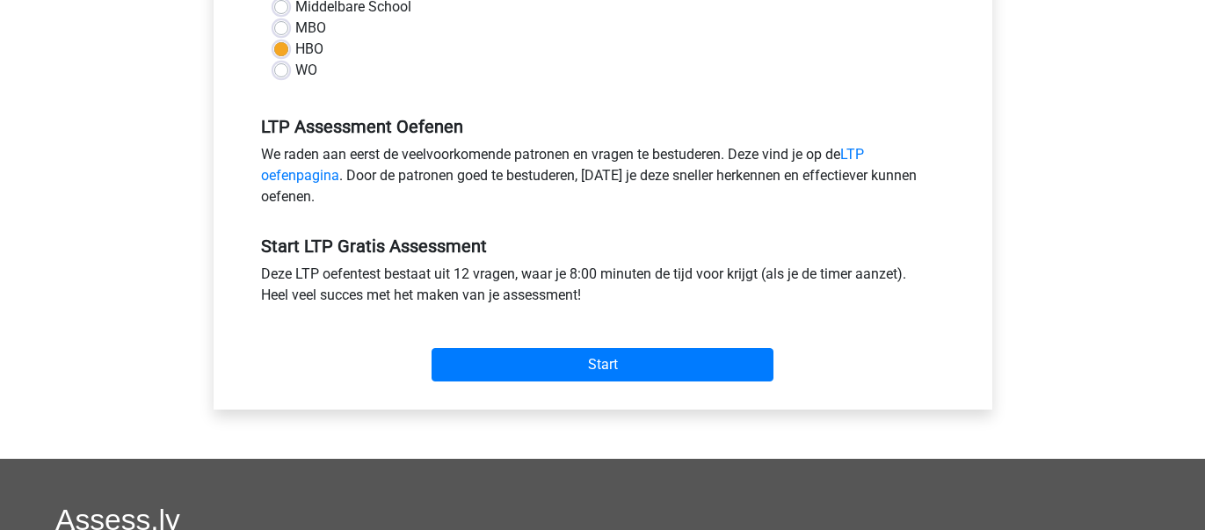
scroll to position [461, 0]
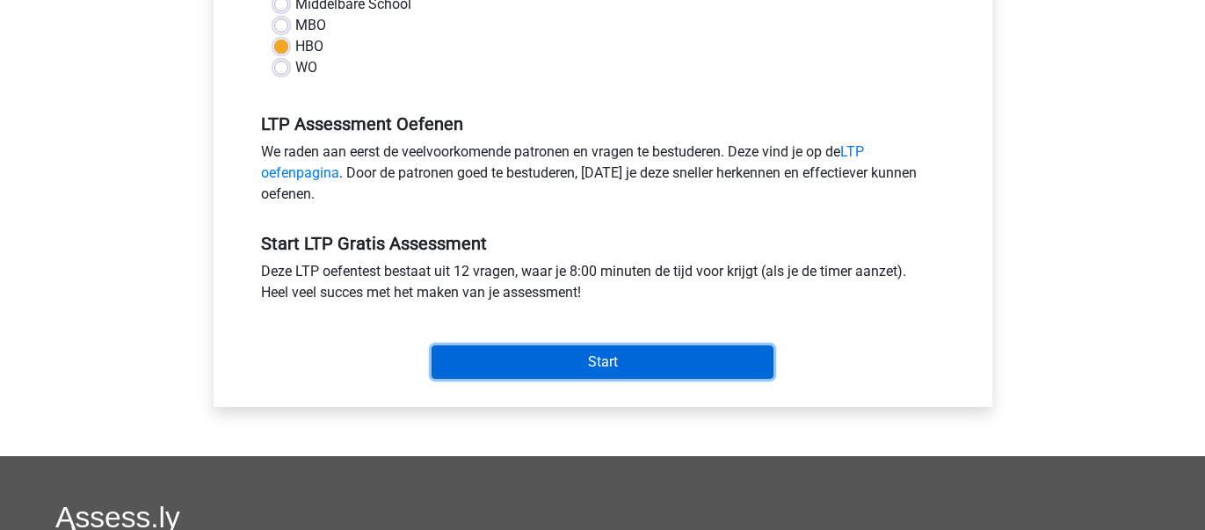
click at [623, 346] on input "Start" at bounding box center [602, 361] width 342 height 33
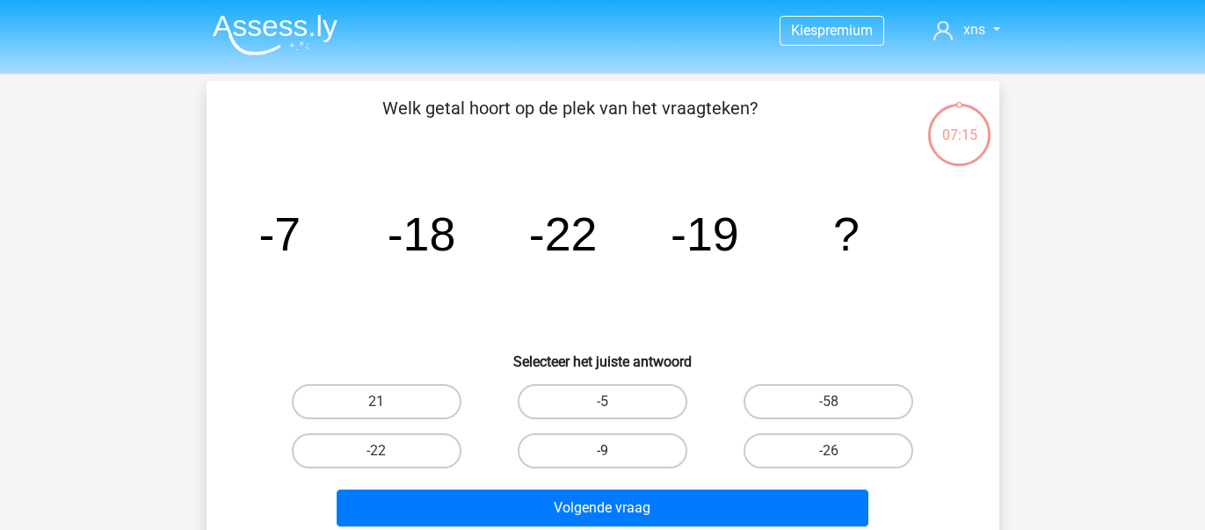
click at [596, 440] on label "-9" at bounding box center [603, 450] width 170 height 35
click at [602, 451] on input "-9" at bounding box center [607, 456] width 11 height 11
radio input "true"
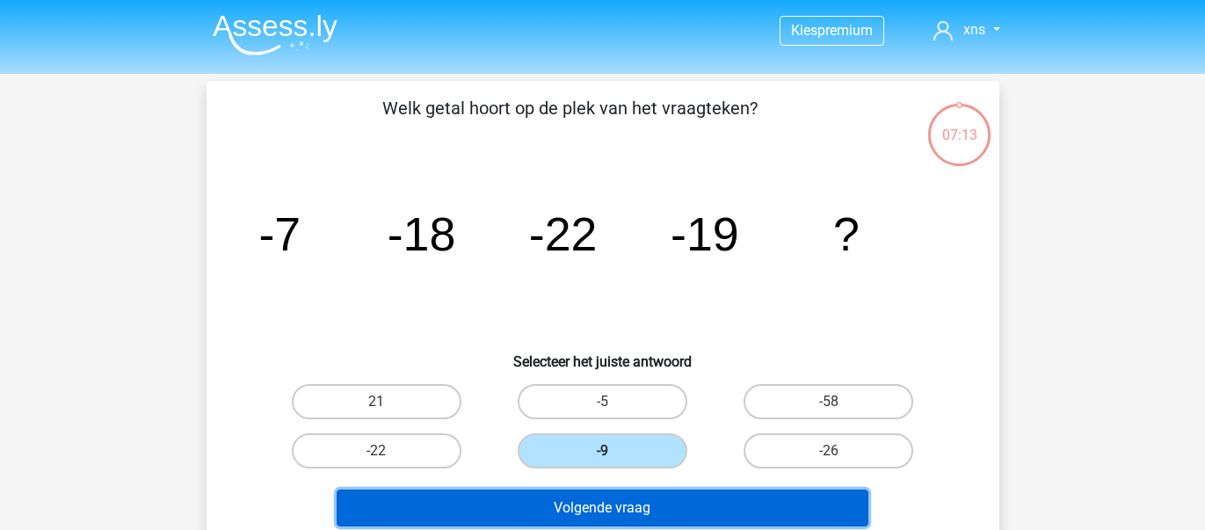
click at [585, 492] on button "Volgende vraag" at bounding box center [603, 507] width 532 height 37
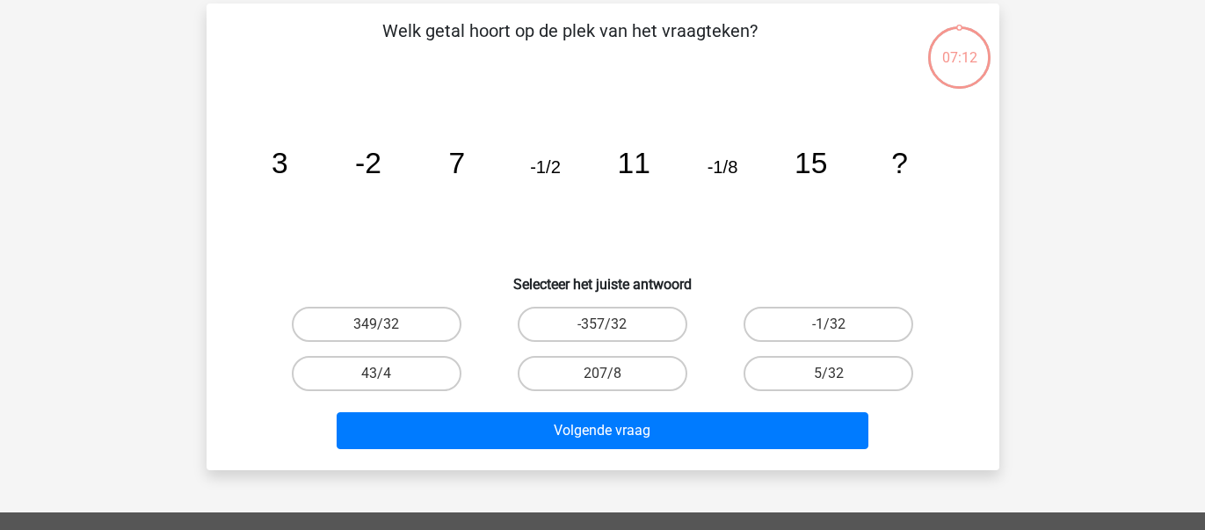
scroll to position [81, 0]
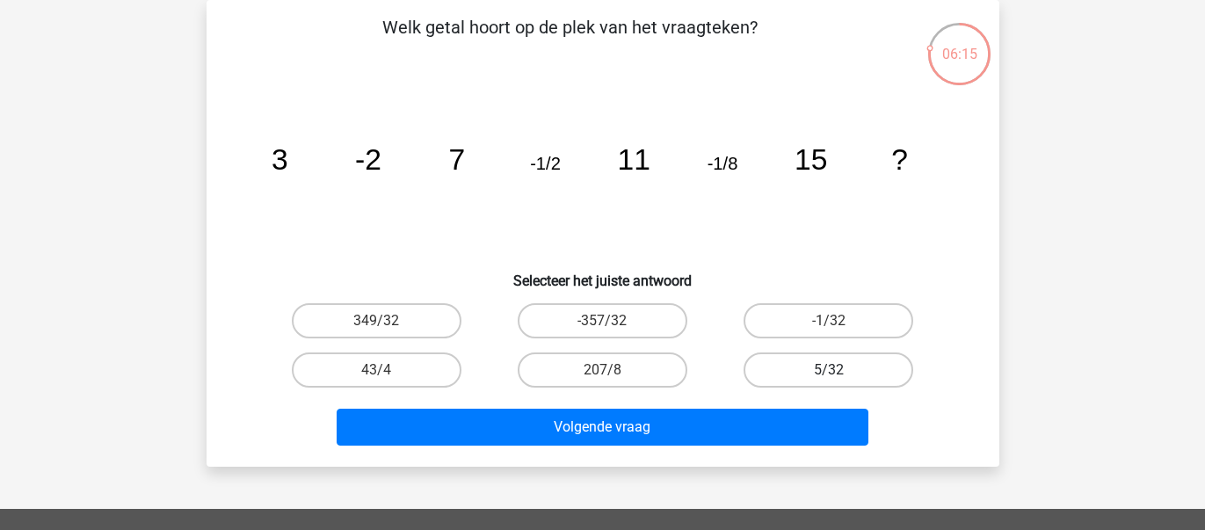
click at [774, 357] on label "5/32" at bounding box center [828, 369] width 170 height 35
click at [829, 370] on input "5/32" at bounding box center [834, 375] width 11 height 11
radio input "true"
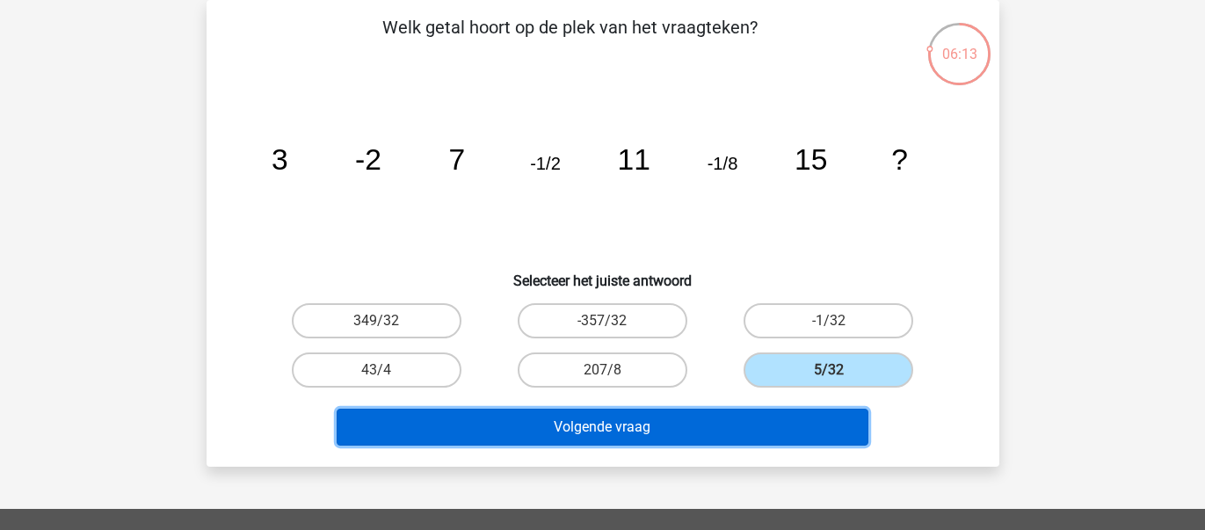
click at [657, 435] on button "Volgende vraag" at bounding box center [603, 427] width 532 height 37
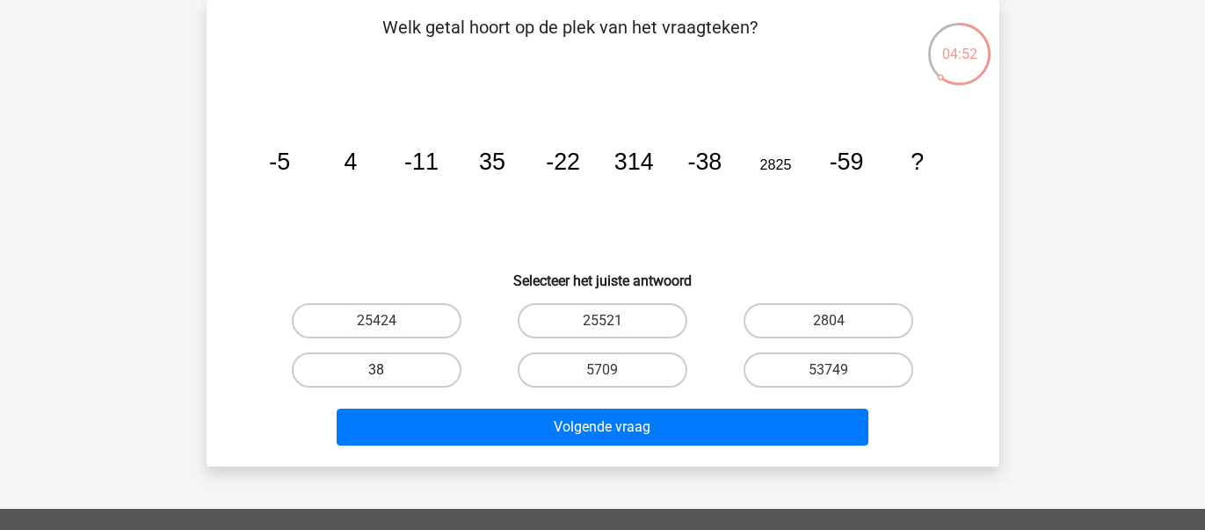
click at [376, 367] on label "38" at bounding box center [377, 369] width 170 height 35
click at [376, 370] on input "38" at bounding box center [381, 375] width 11 height 11
radio input "true"
click at [788, 330] on label "2804" at bounding box center [828, 320] width 170 height 35
click at [829, 330] on input "2804" at bounding box center [834, 326] width 11 height 11
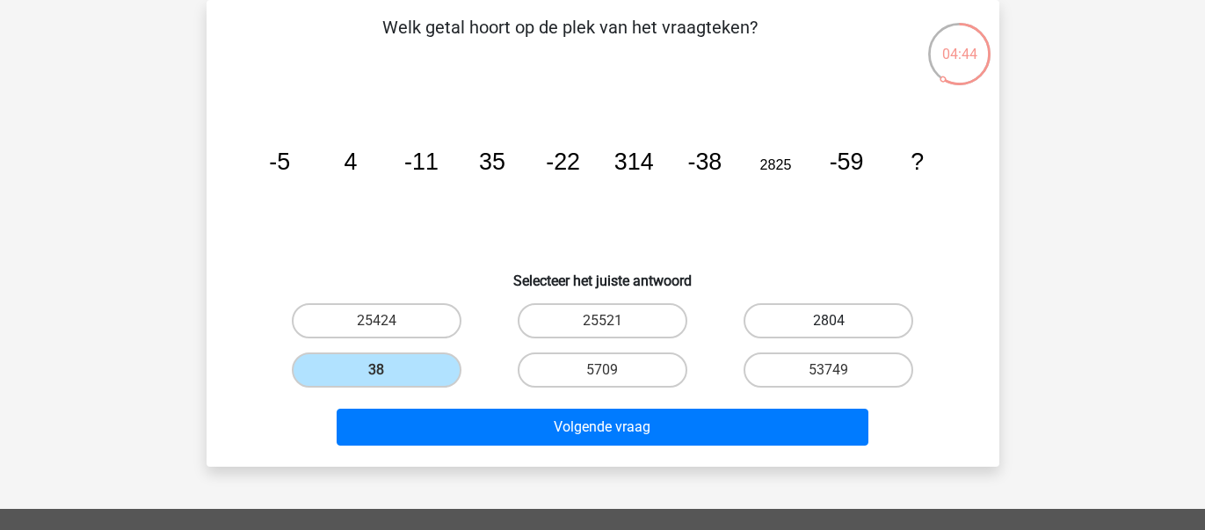
radio input "true"
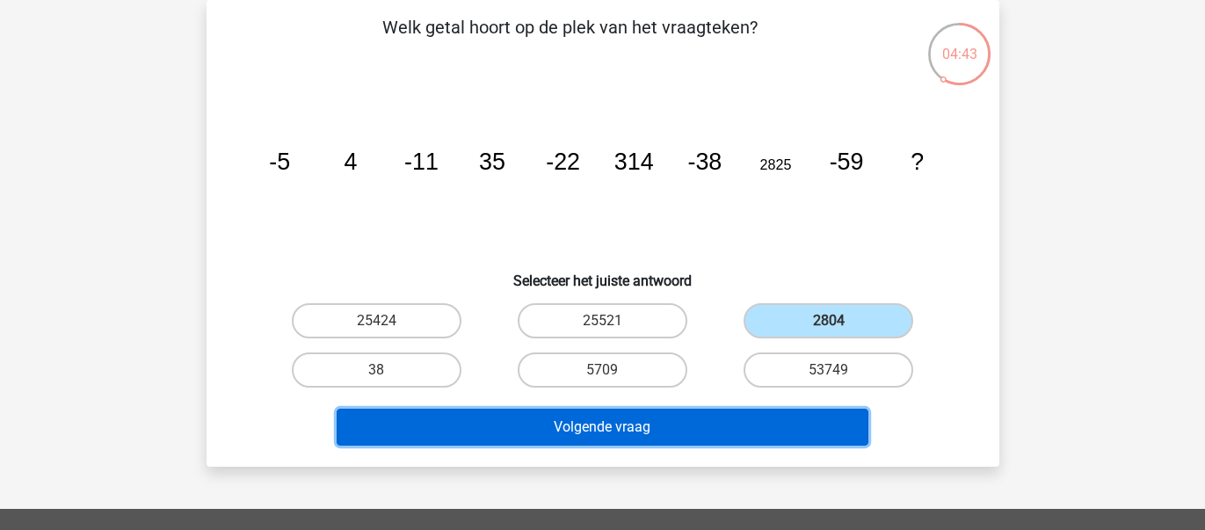
click at [641, 420] on button "Volgende vraag" at bounding box center [603, 427] width 532 height 37
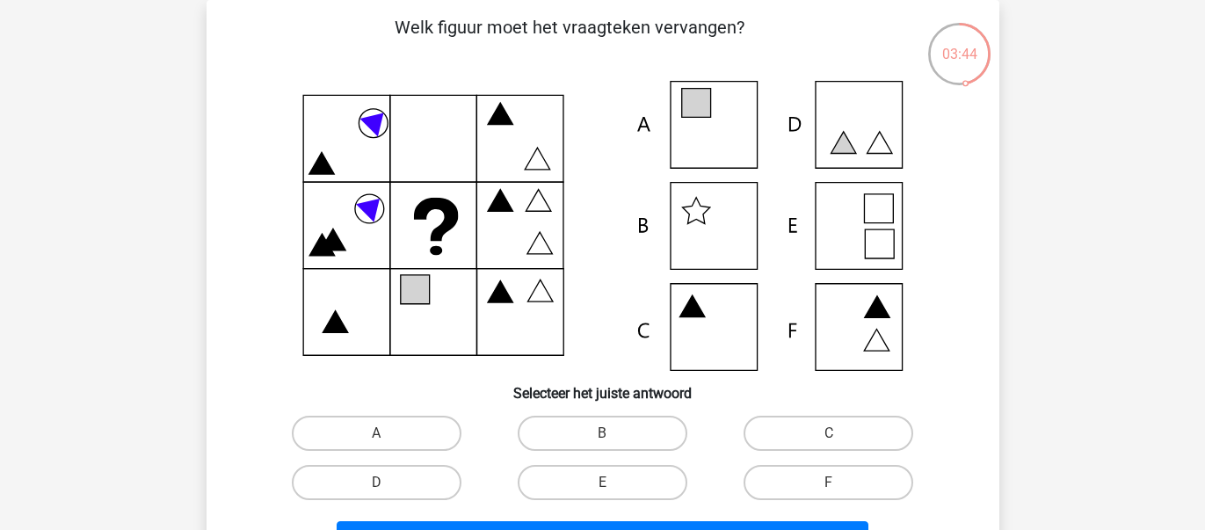
click at [708, 99] on icon at bounding box center [695, 103] width 29 height 29
click at [584, 440] on label "B" at bounding box center [603, 433] width 170 height 35
click at [602, 440] on input "B" at bounding box center [607, 438] width 11 height 11
radio input "true"
click at [621, 421] on label "B" at bounding box center [603, 433] width 170 height 35
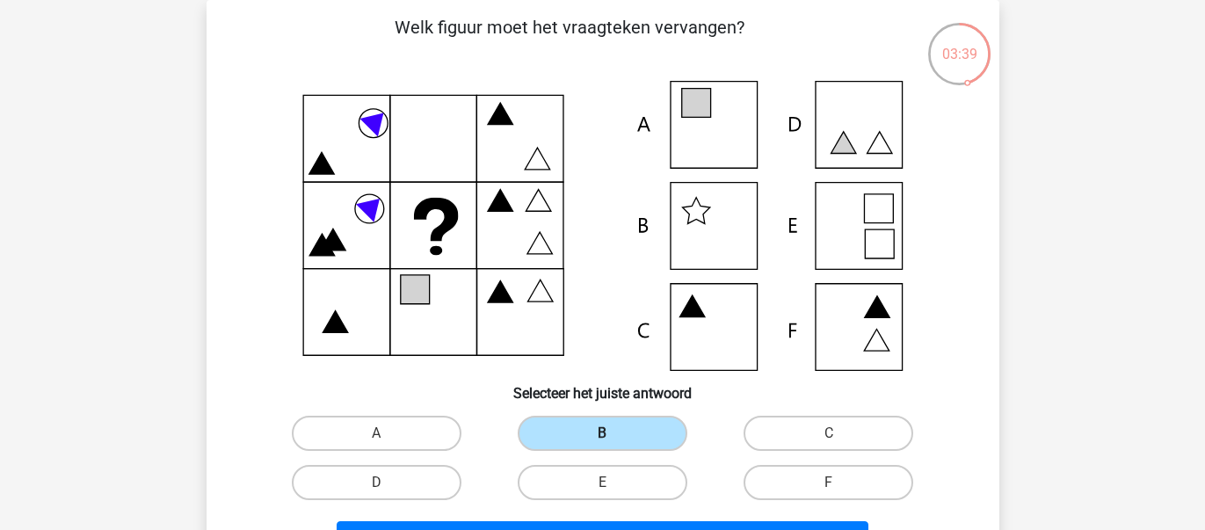
click at [613, 433] on input "B" at bounding box center [607, 438] width 11 height 11
click at [598, 522] on button "Volgende vraag" at bounding box center [603, 539] width 532 height 37
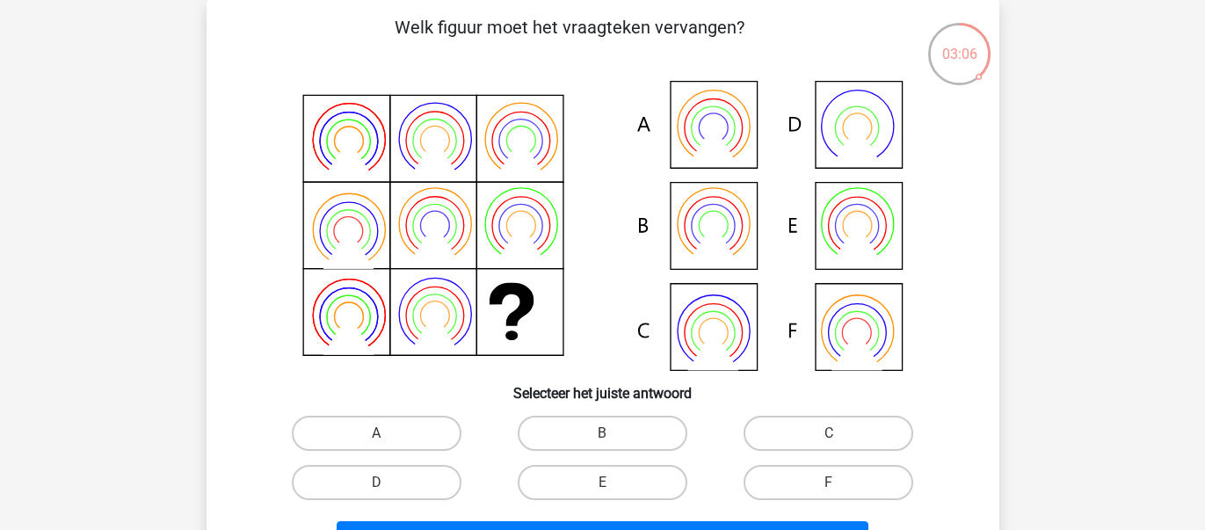
click at [450, 298] on icon at bounding box center [603, 226] width 708 height 290
click at [733, 96] on icon at bounding box center [713, 127] width 72 height 72
click at [329, 438] on label "A" at bounding box center [377, 433] width 170 height 35
click at [376, 438] on input "A" at bounding box center [381, 438] width 11 height 11
radio input "true"
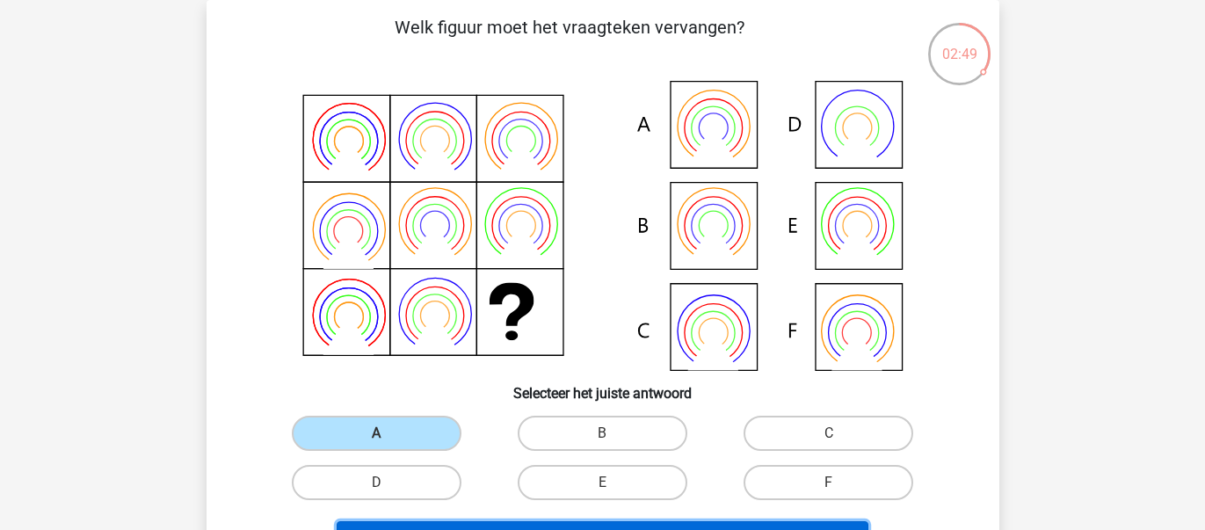
click at [379, 522] on button "Volgende vraag" at bounding box center [603, 539] width 532 height 37
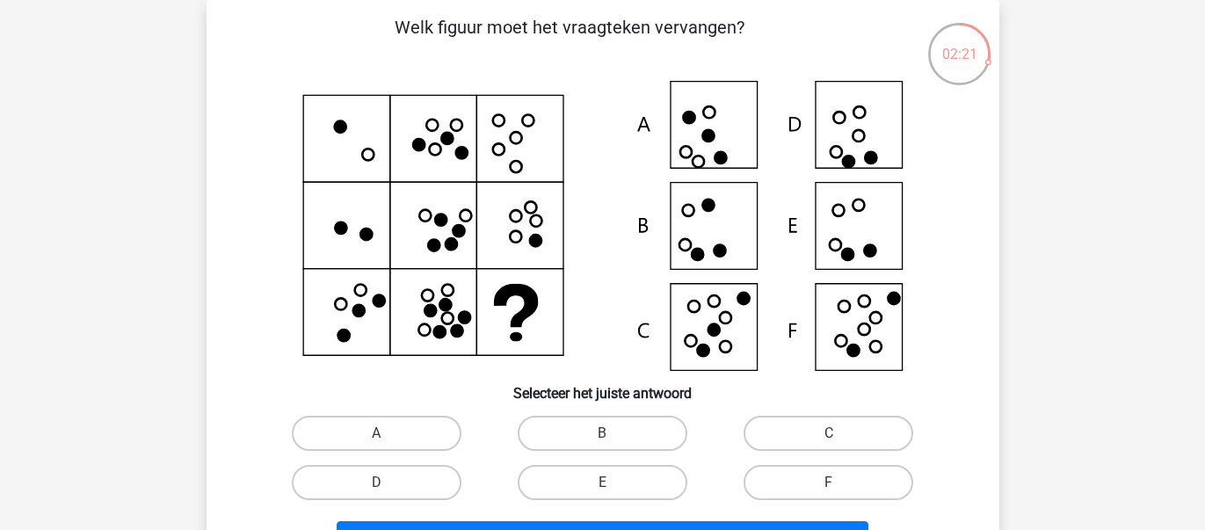
click at [866, 195] on icon at bounding box center [603, 226] width 708 height 290
click at [539, 466] on label "E" at bounding box center [603, 482] width 170 height 35
click at [602, 482] on input "E" at bounding box center [607, 487] width 11 height 11
radio input "true"
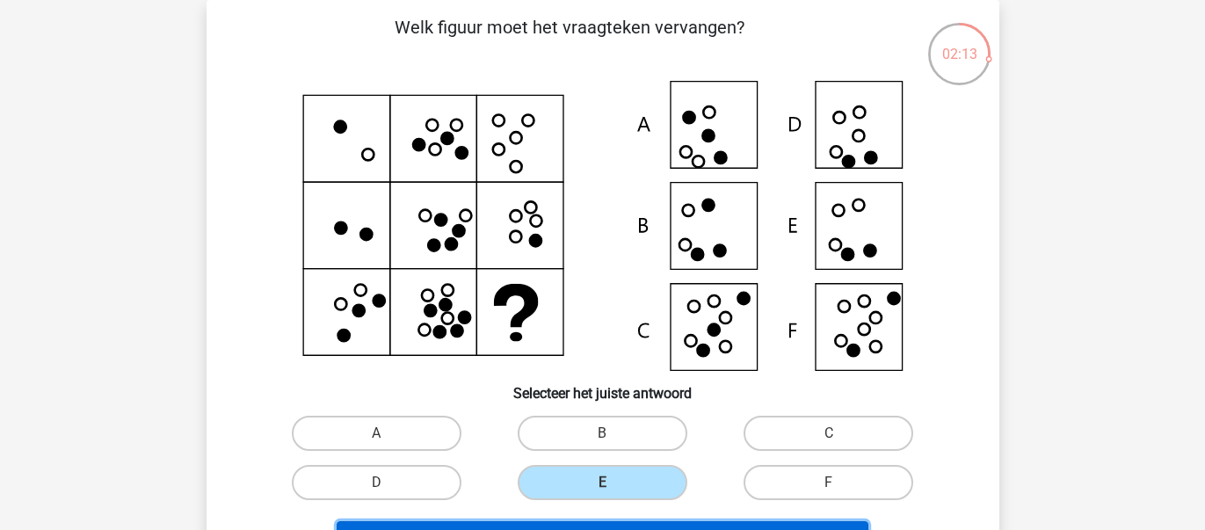
click at [603, 522] on button "Volgende vraag" at bounding box center [603, 539] width 532 height 37
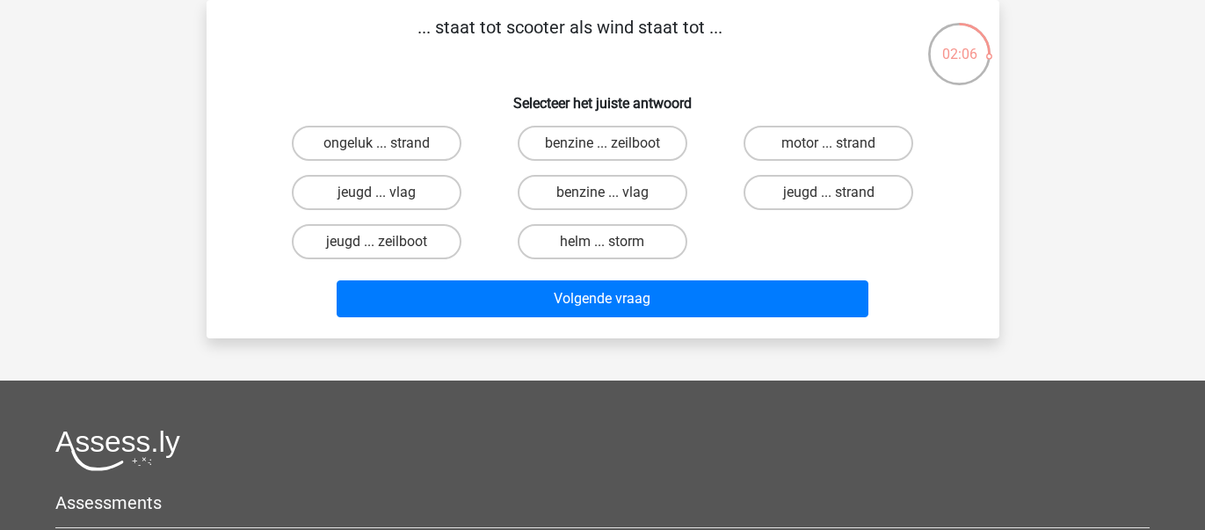
click at [613, 72] on div "... staat tot scooter als wind staat tot ... Selecteer het juiste antwoord onge…" at bounding box center [603, 169] width 779 height 310
click at [410, 102] on h6 "Selecteer het juiste antwoord" at bounding box center [603, 96] width 736 height 31
click at [648, 145] on label "benzine ... zeilboot" at bounding box center [603, 143] width 170 height 35
click at [613, 145] on input "benzine ... zeilboot" at bounding box center [607, 148] width 11 height 11
radio input "true"
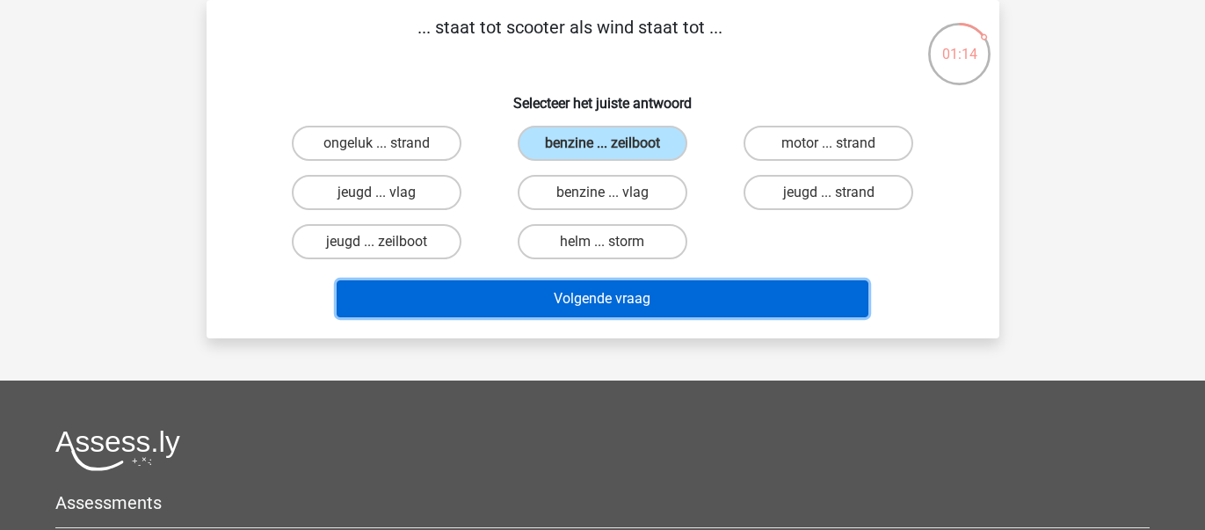
click at [631, 286] on button "Volgende vraag" at bounding box center [603, 298] width 532 height 37
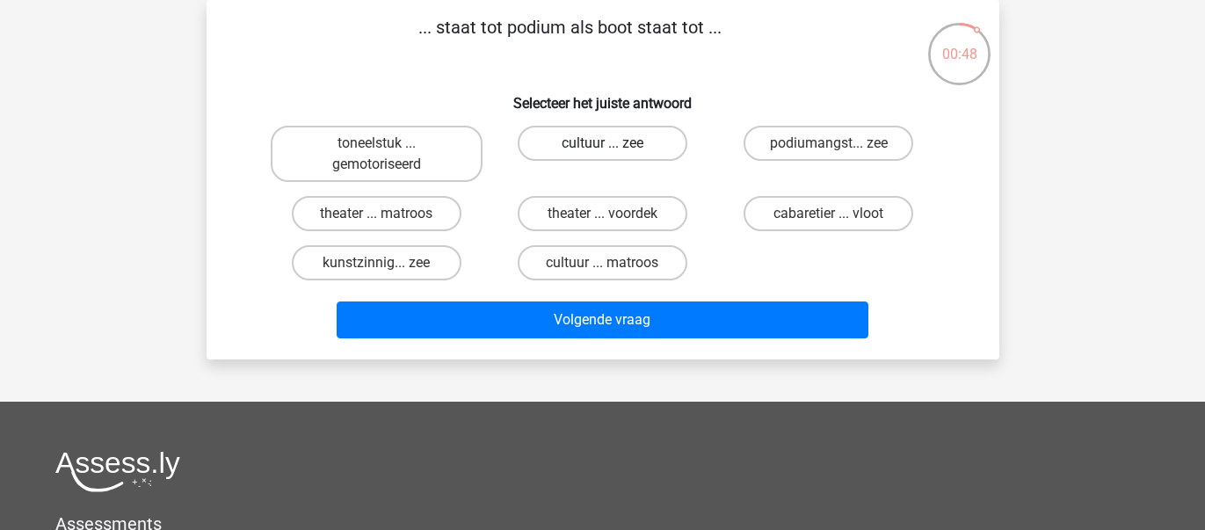
click at [614, 134] on label "cultuur ... zee" at bounding box center [603, 143] width 170 height 35
click at [613, 143] on input "cultuur ... zee" at bounding box center [607, 148] width 11 height 11
radio input "true"
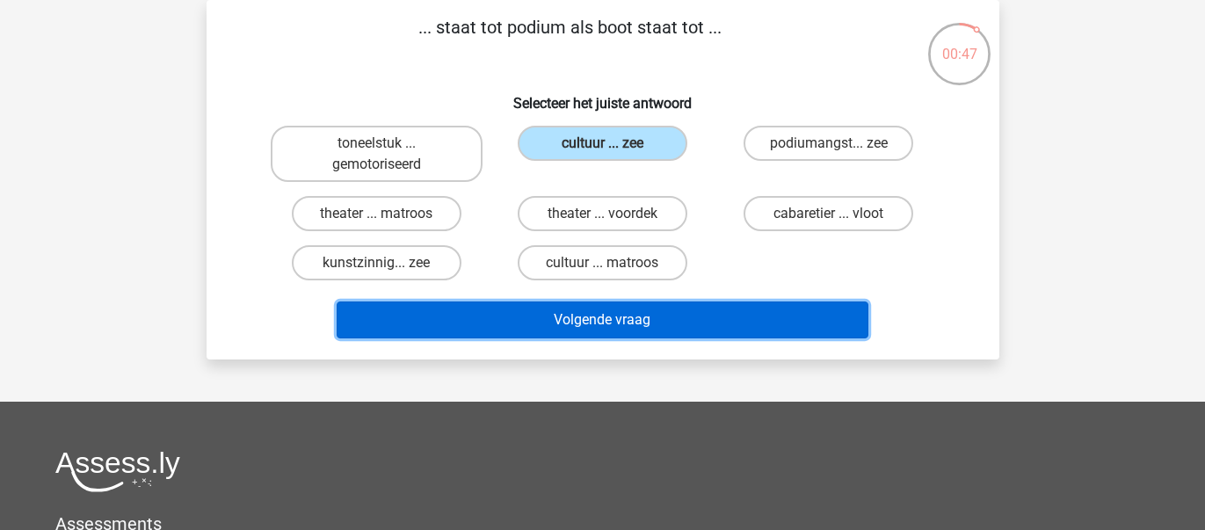
click at [612, 307] on button "Volgende vraag" at bounding box center [603, 319] width 532 height 37
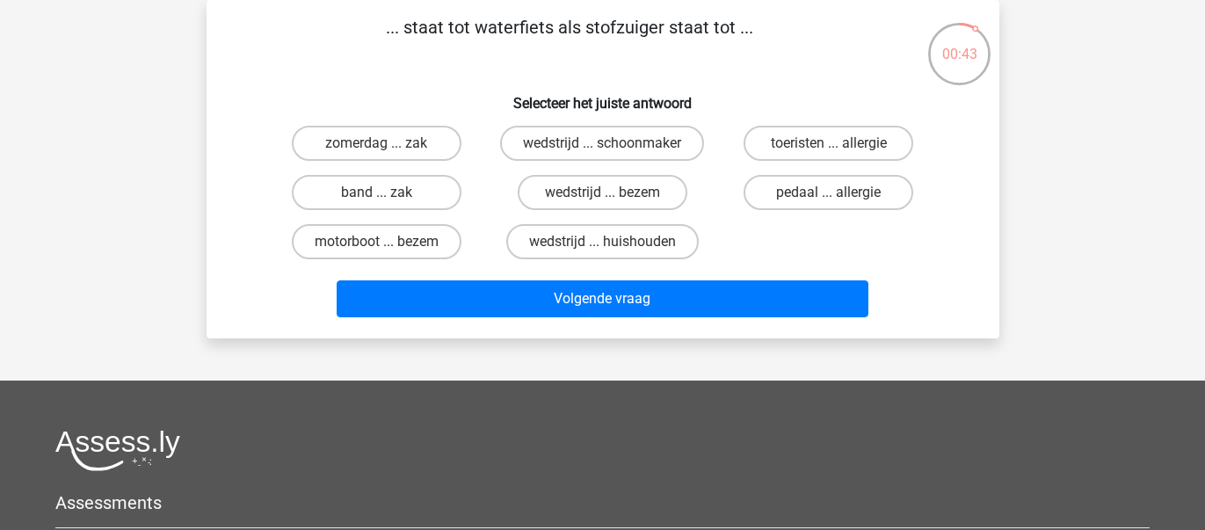
click at [372, 81] on h6 "Selecteer het juiste antwoord" at bounding box center [603, 96] width 736 height 31
click at [440, 236] on label "motorboot ... bezem" at bounding box center [377, 241] width 170 height 35
click at [388, 242] on input "motorboot ... bezem" at bounding box center [381, 247] width 11 height 11
radio input "true"
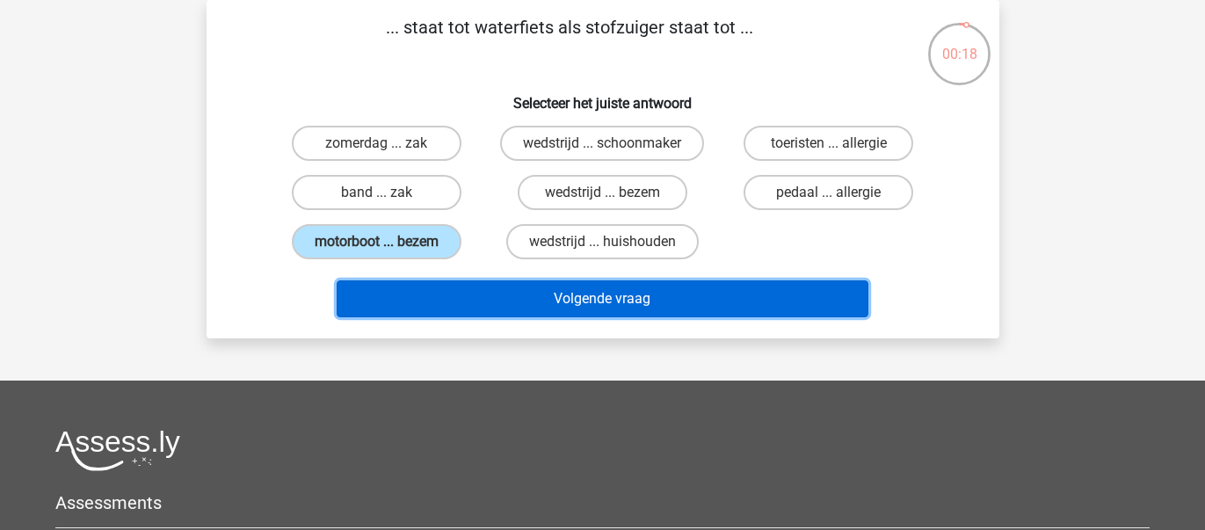
click at [504, 281] on button "Volgende vraag" at bounding box center [603, 298] width 532 height 37
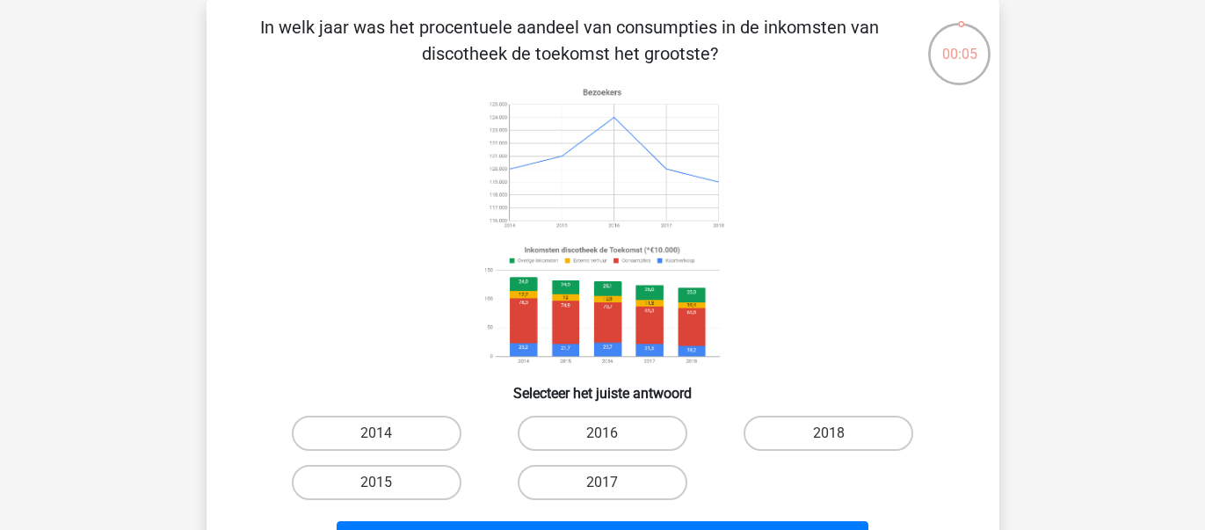
click at [603, 442] on input "2016" at bounding box center [607, 438] width 11 height 11
radio input "true"
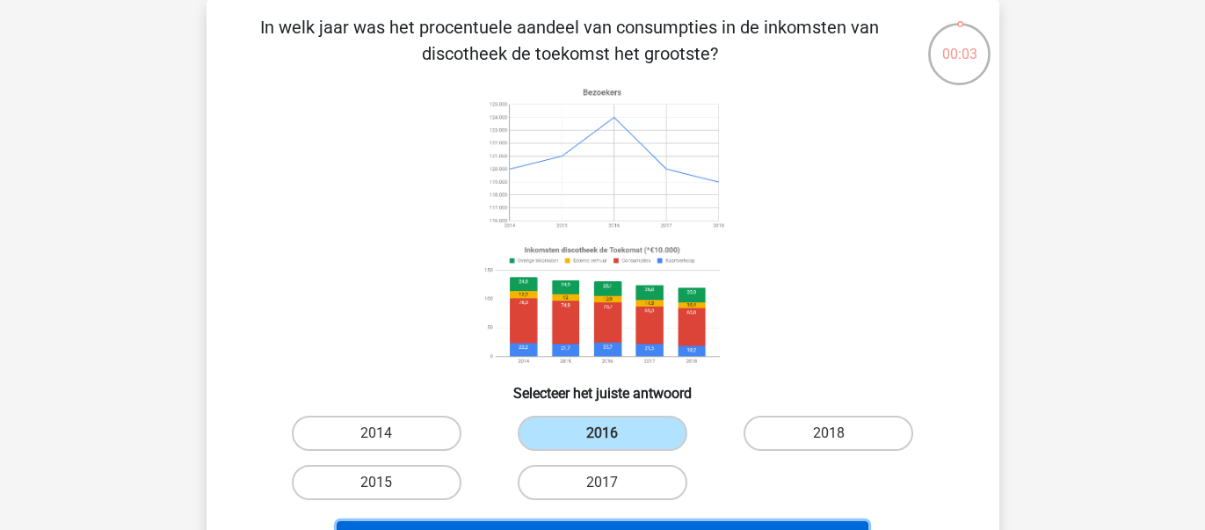
click at [601, 522] on button "Volgende vraag" at bounding box center [603, 539] width 532 height 37
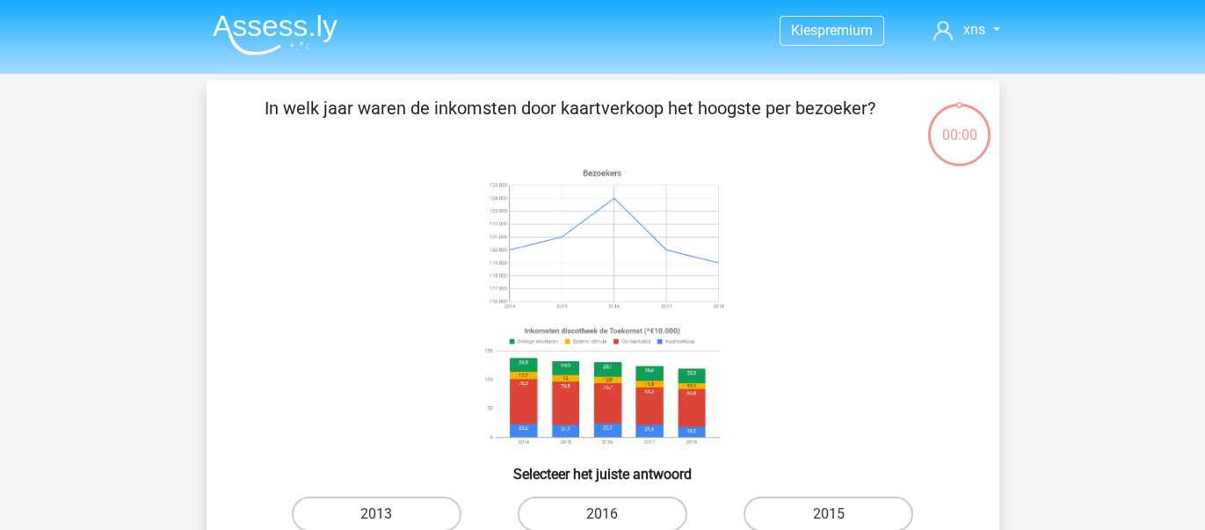
scroll to position [81, 0]
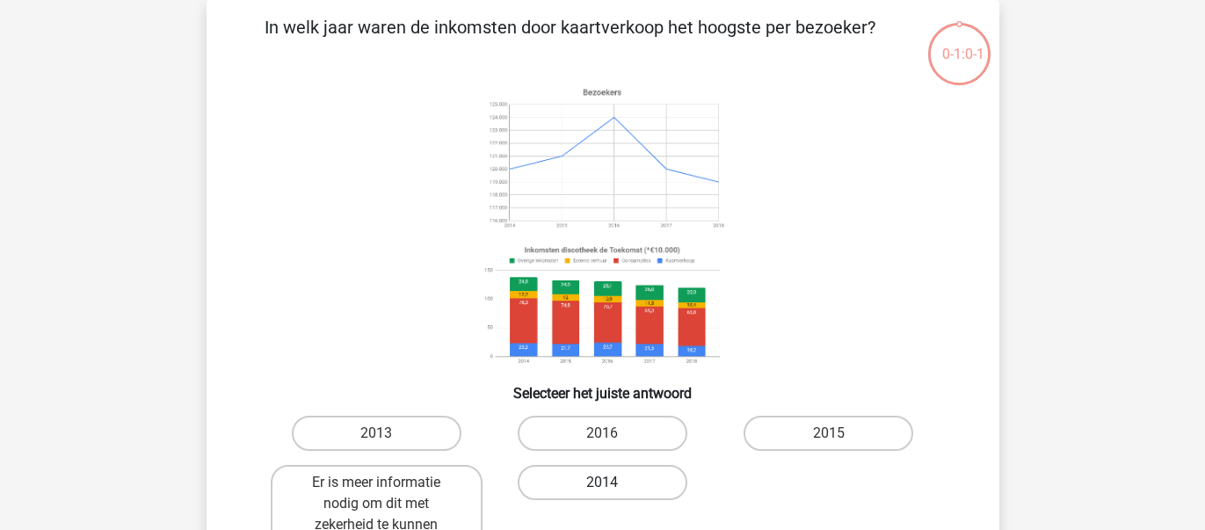
click at [588, 488] on label "2014" at bounding box center [603, 482] width 170 height 35
click at [602, 488] on input "2014" at bounding box center [607, 487] width 11 height 11
radio input "true"
click at [376, 433] on input "2013" at bounding box center [381, 438] width 11 height 11
radio input "true"
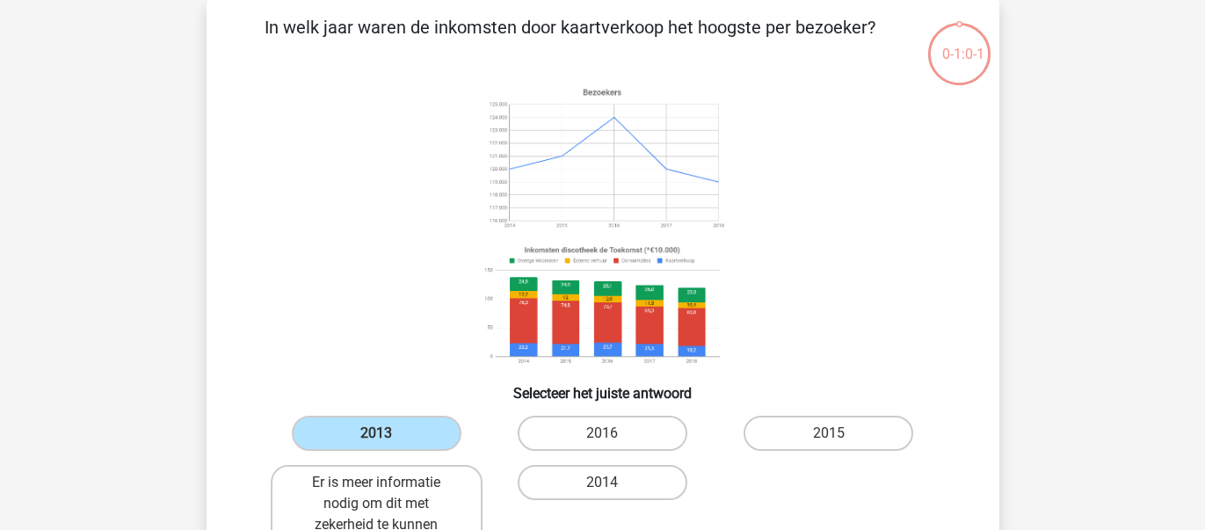
click at [602, 433] on input "2016" at bounding box center [607, 438] width 11 height 11
radio input "true"
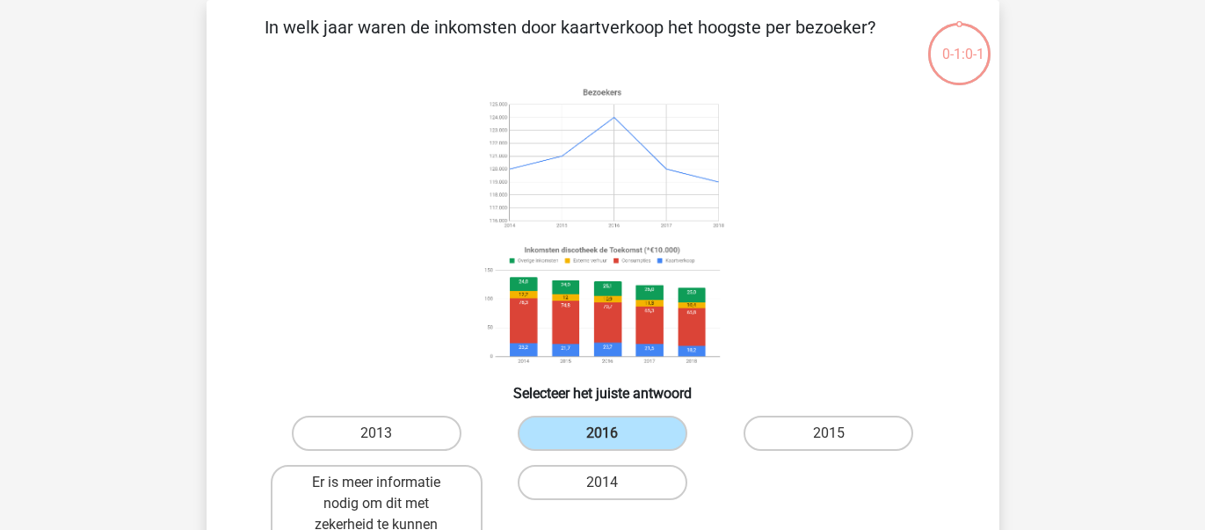
click at [376, 433] on input "2013" at bounding box center [381, 438] width 11 height 11
radio input "true"
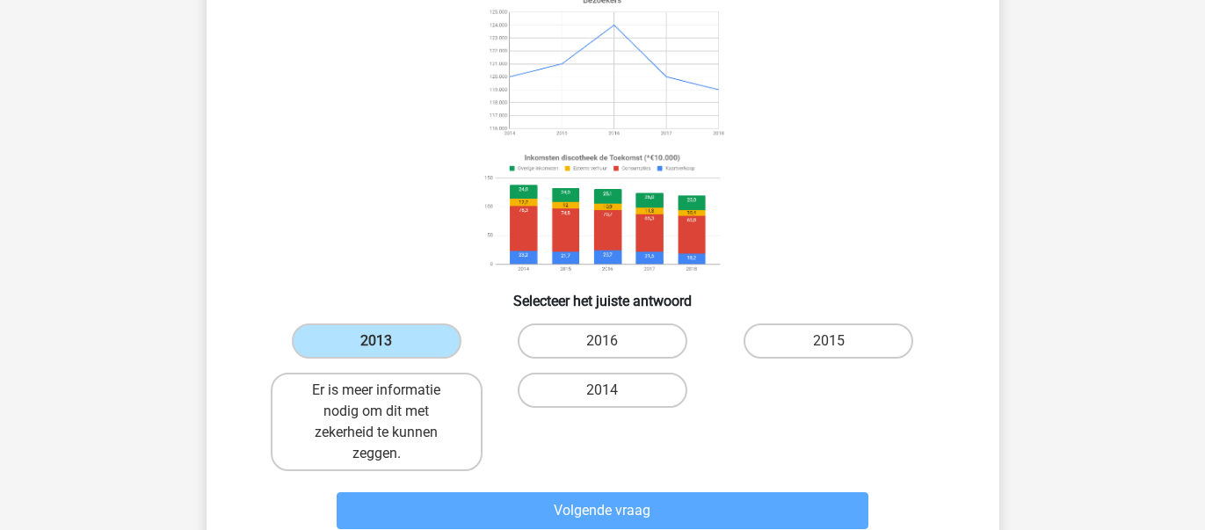
scroll to position [227, 0]
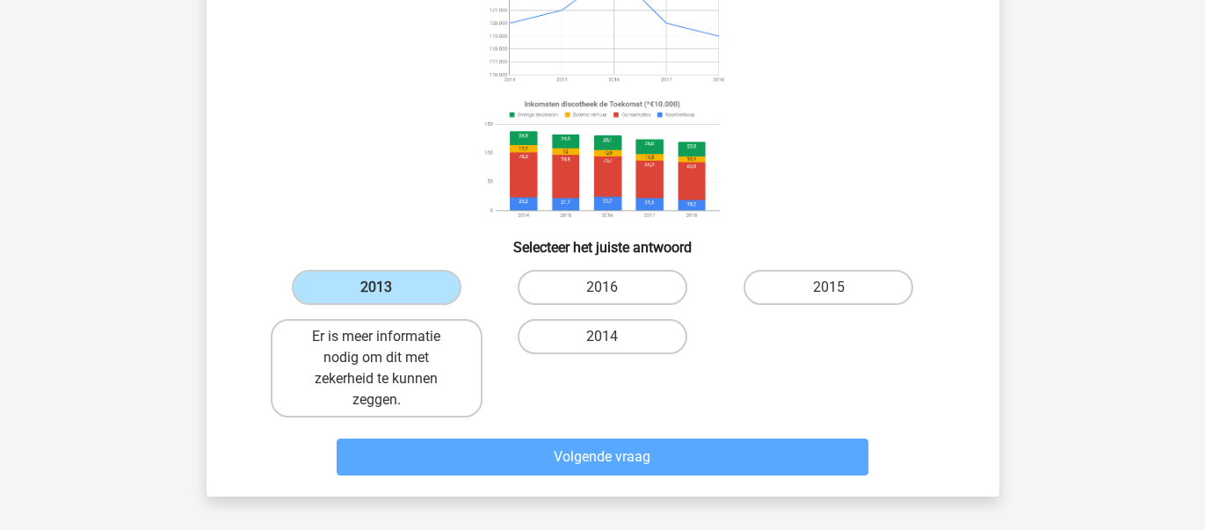
click at [602, 287] on input "2016" at bounding box center [607, 292] width 11 height 11
radio input "true"
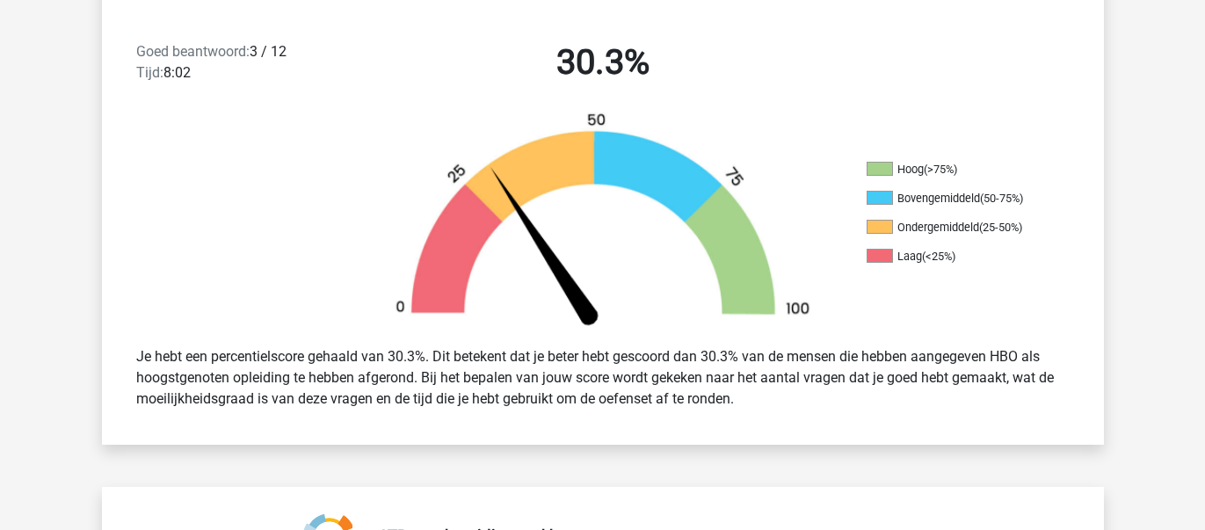
scroll to position [449, 0]
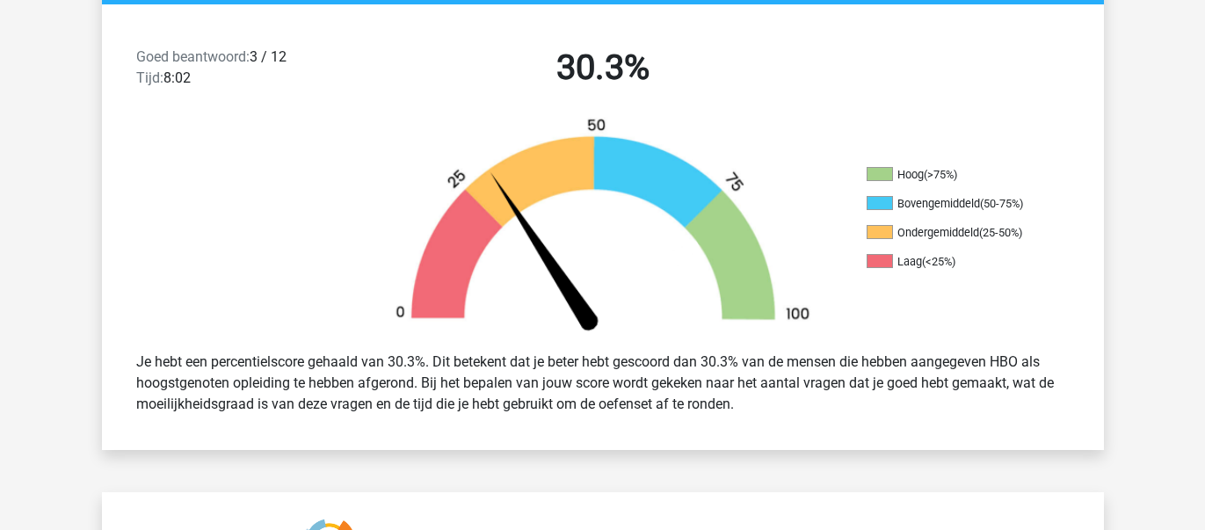
click at [899, 66] on div "Goed beantwoord: 3 / 12 Tijd: 8:02 30.3%" at bounding box center [603, 70] width 1002 height 91
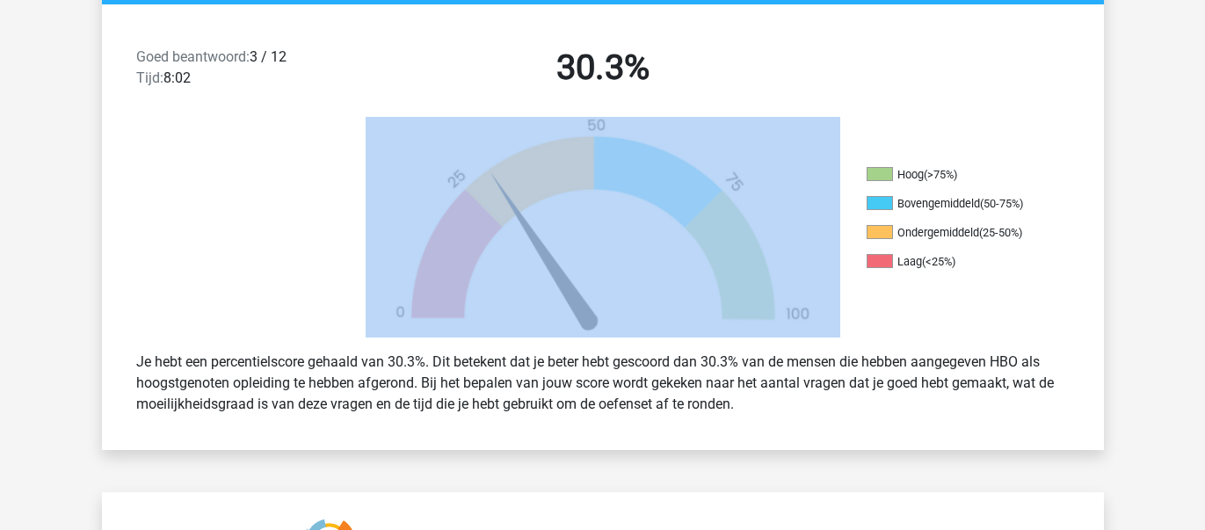
drag, startPoint x: 899, startPoint y: 66, endPoint x: 688, endPoint y: 144, distance: 224.9
click at [688, 144] on div "Goed beantwoord: 3 / 12 Tijd: 8:02 30.3% Hoog (>75%) Bovengemiddeld (50-75%) On…" at bounding box center [602, 227] width 975 height 446
click at [1071, 27] on div "Goed beantwoord: 3 / 12 Tijd: 8:02 30.3%" at bounding box center [603, 70] width 1002 height 91
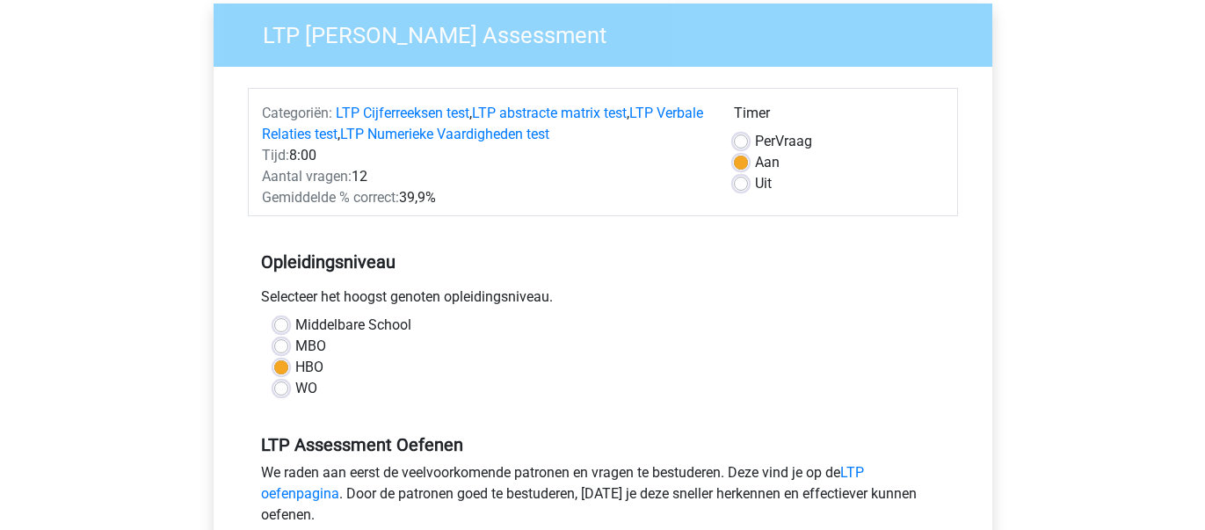
scroll to position [142, 0]
